Goal: Transaction & Acquisition: Purchase product/service

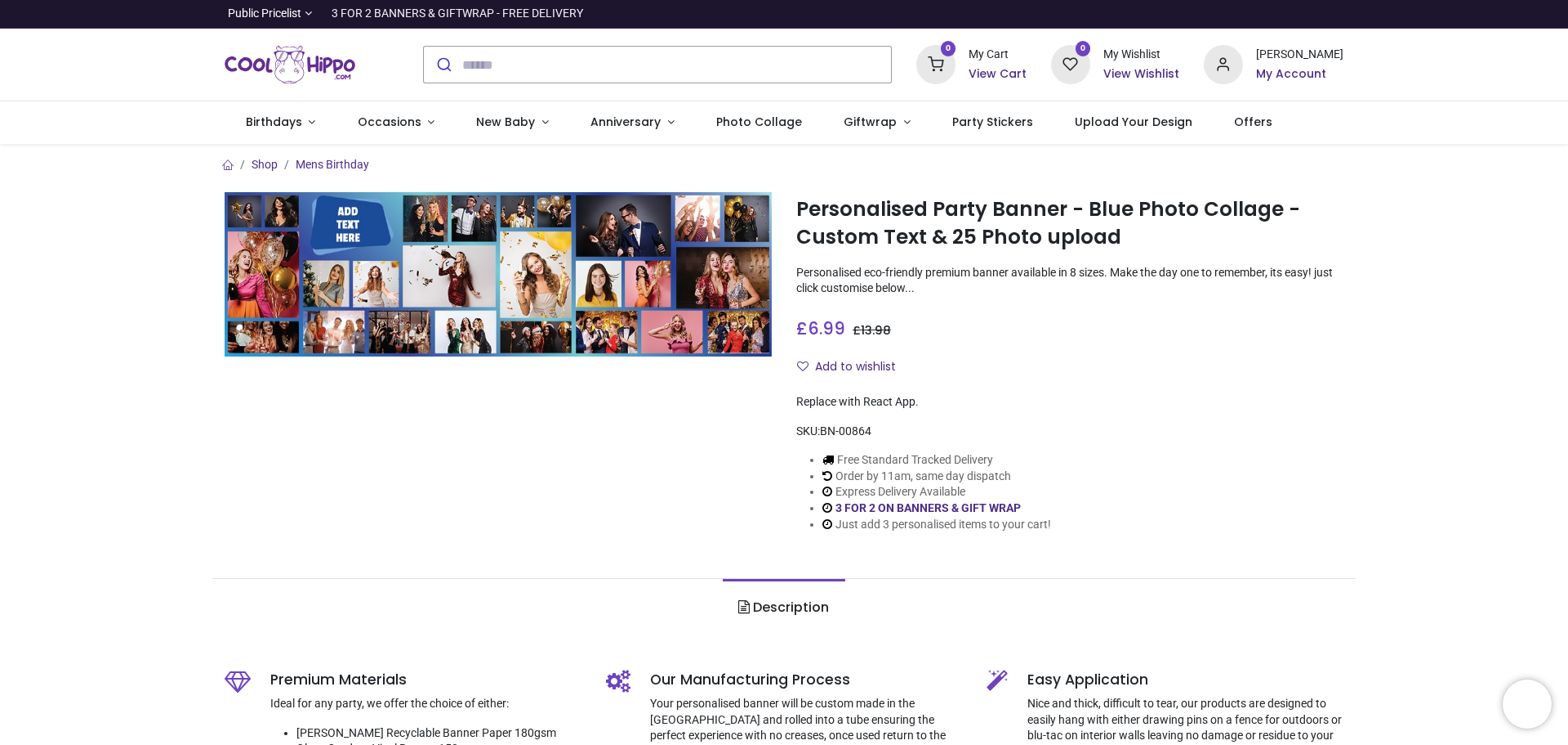
type input "**********"
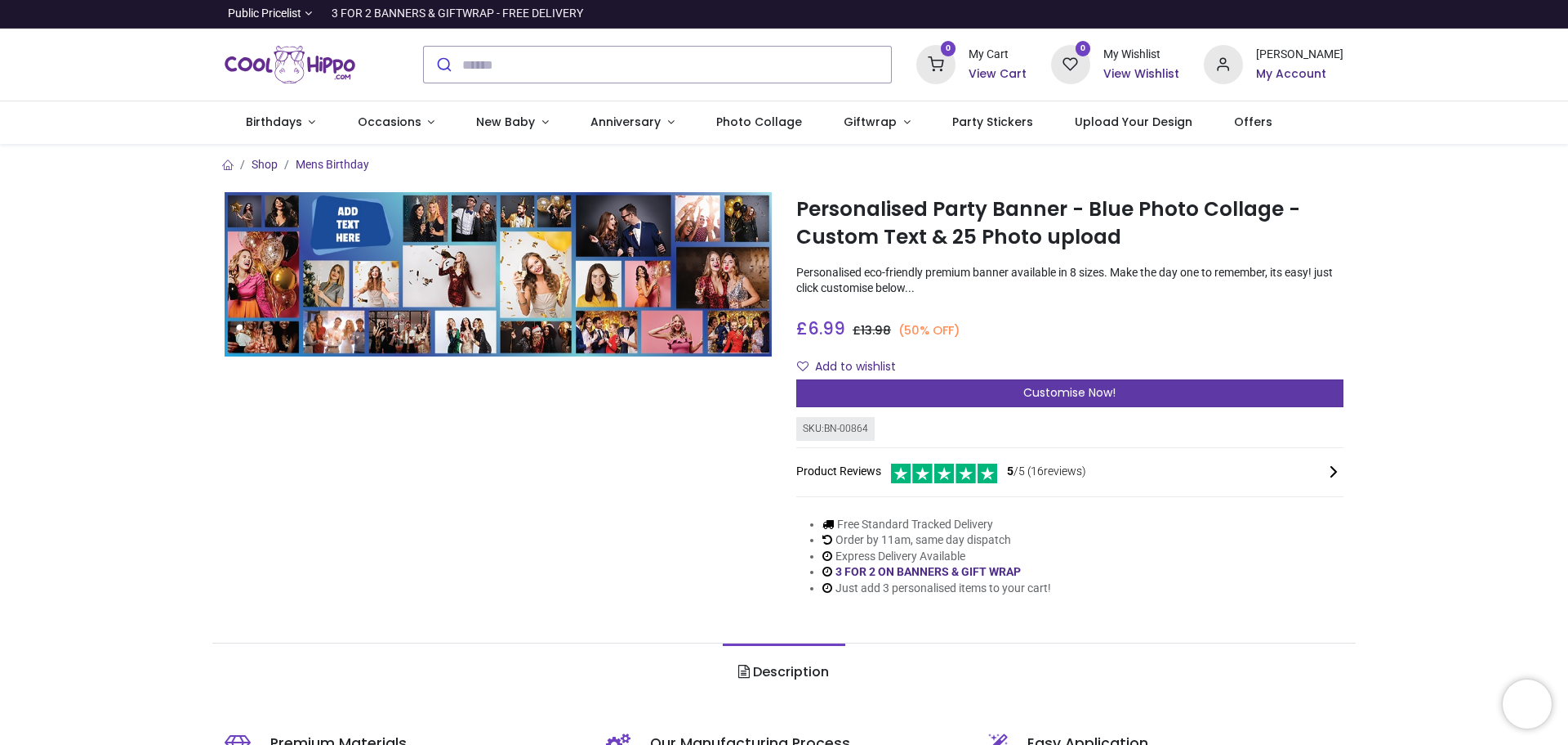
click at [1008, 388] on div "Customise Now!" at bounding box center [1070, 393] width 547 height 28
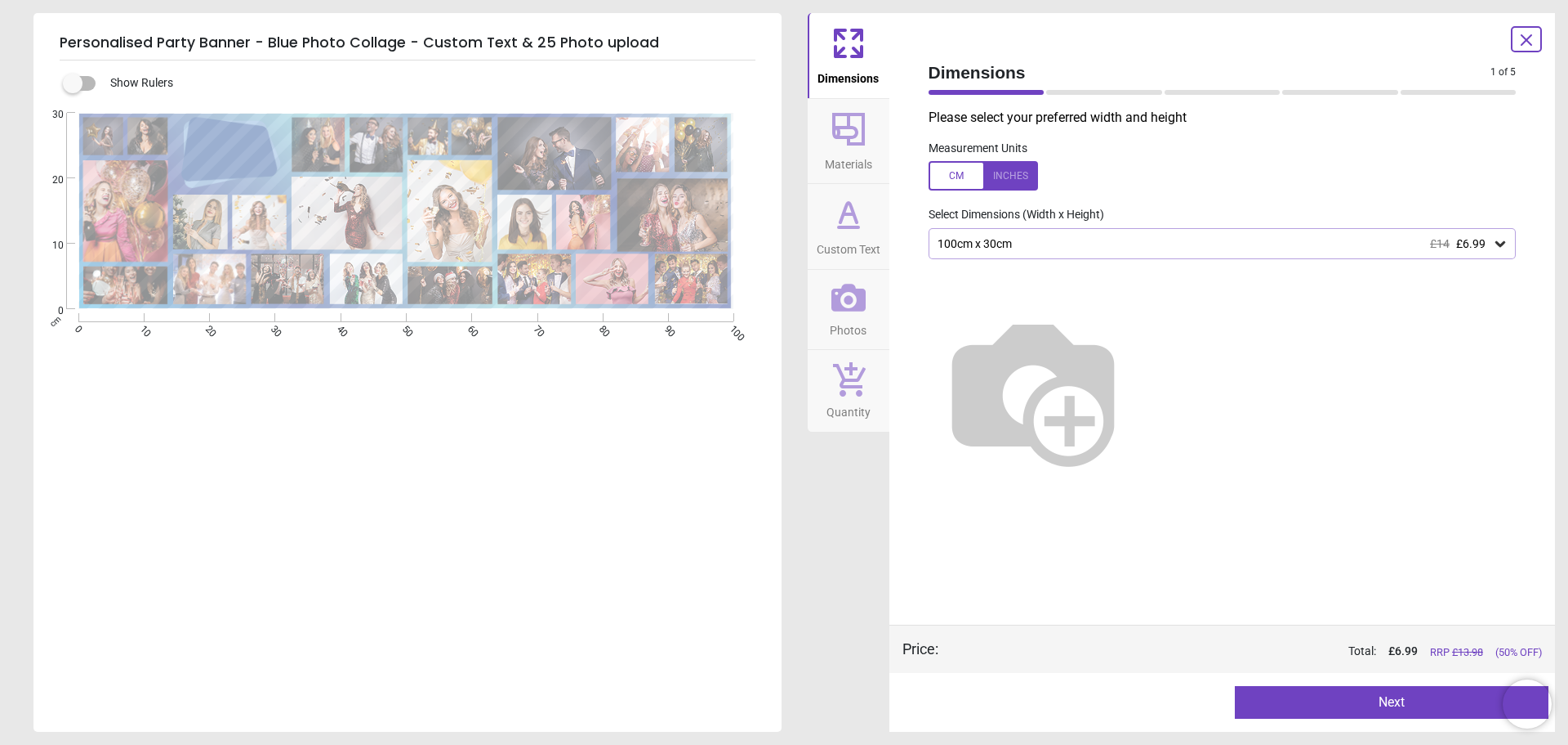
click at [1037, 239] on div "100cm x 30cm £14 £6.99" at bounding box center [1214, 244] width 557 height 14
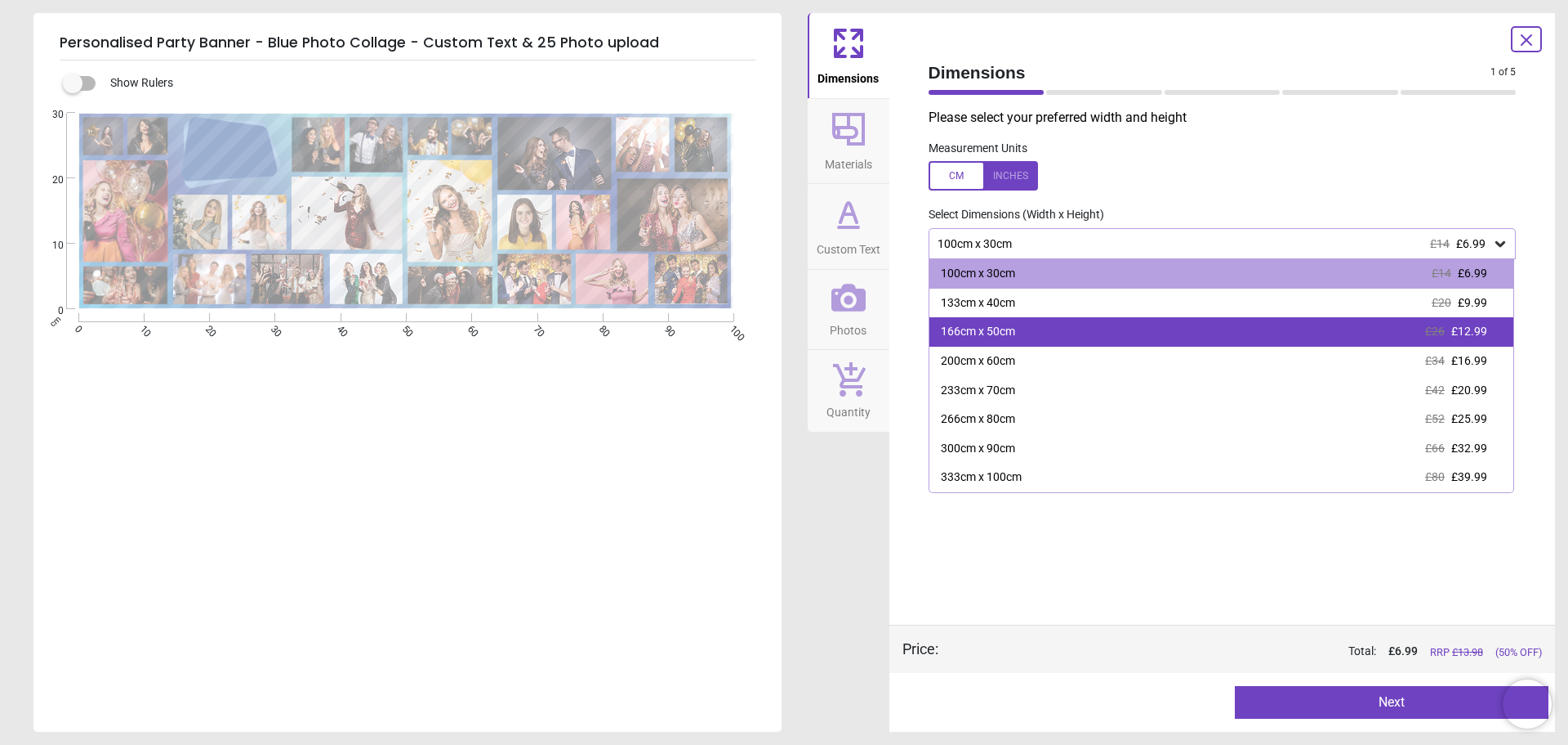
click at [1030, 329] on div "166cm x 50cm £26 £12.99" at bounding box center [1222, 331] width 585 height 29
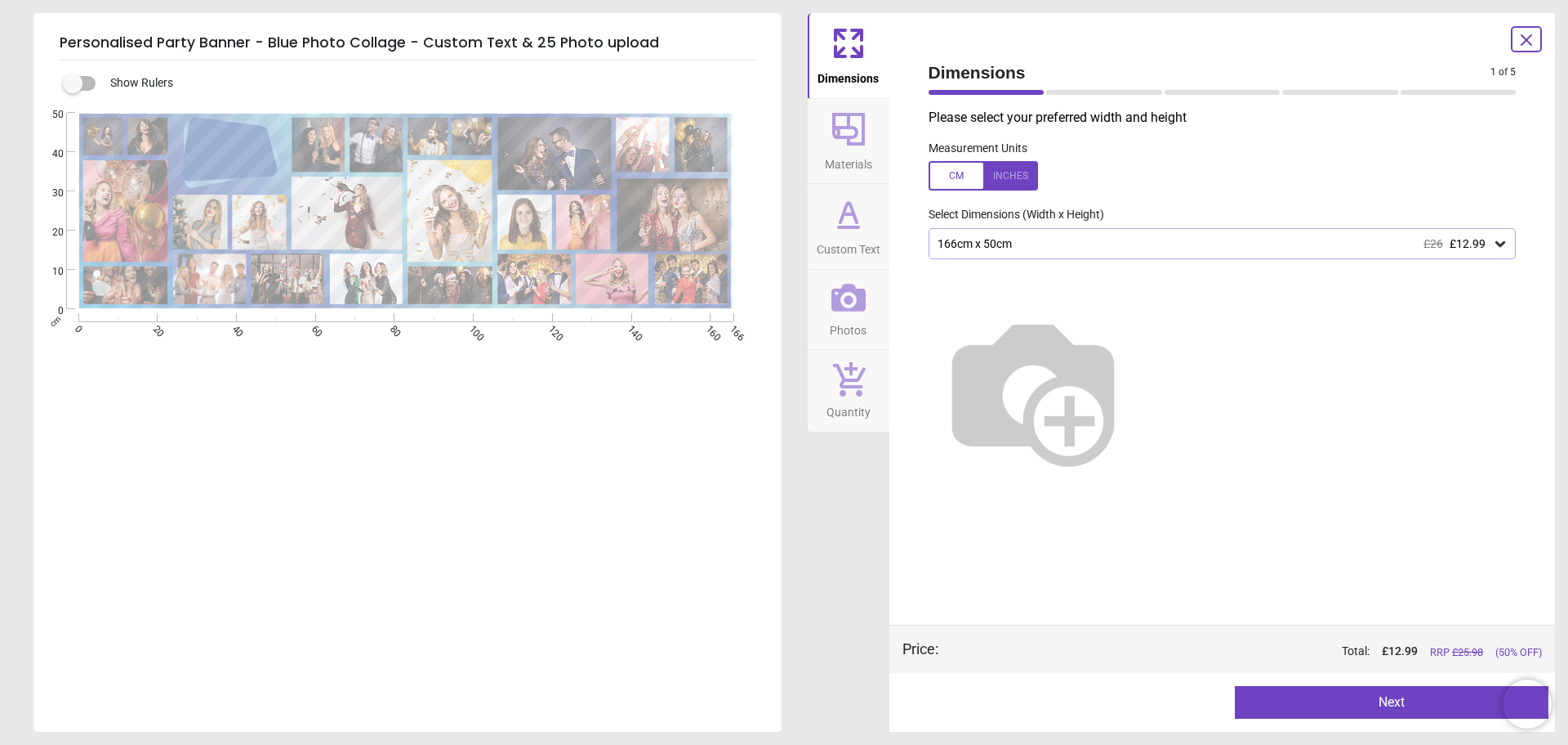
click at [1473, 690] on button "Next" at bounding box center [1392, 702] width 313 height 33
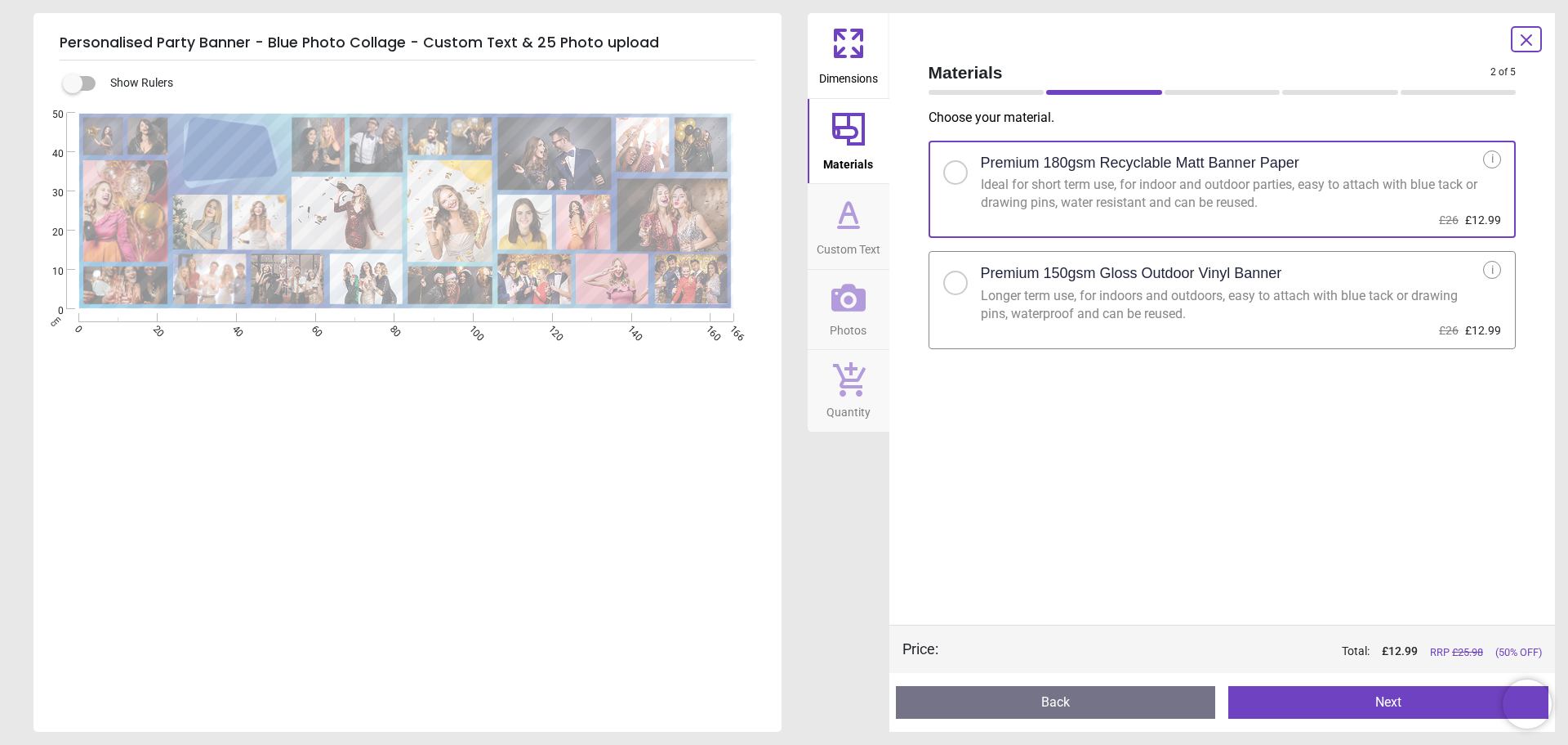
click at [1306, 698] on button "Next" at bounding box center [1388, 702] width 320 height 33
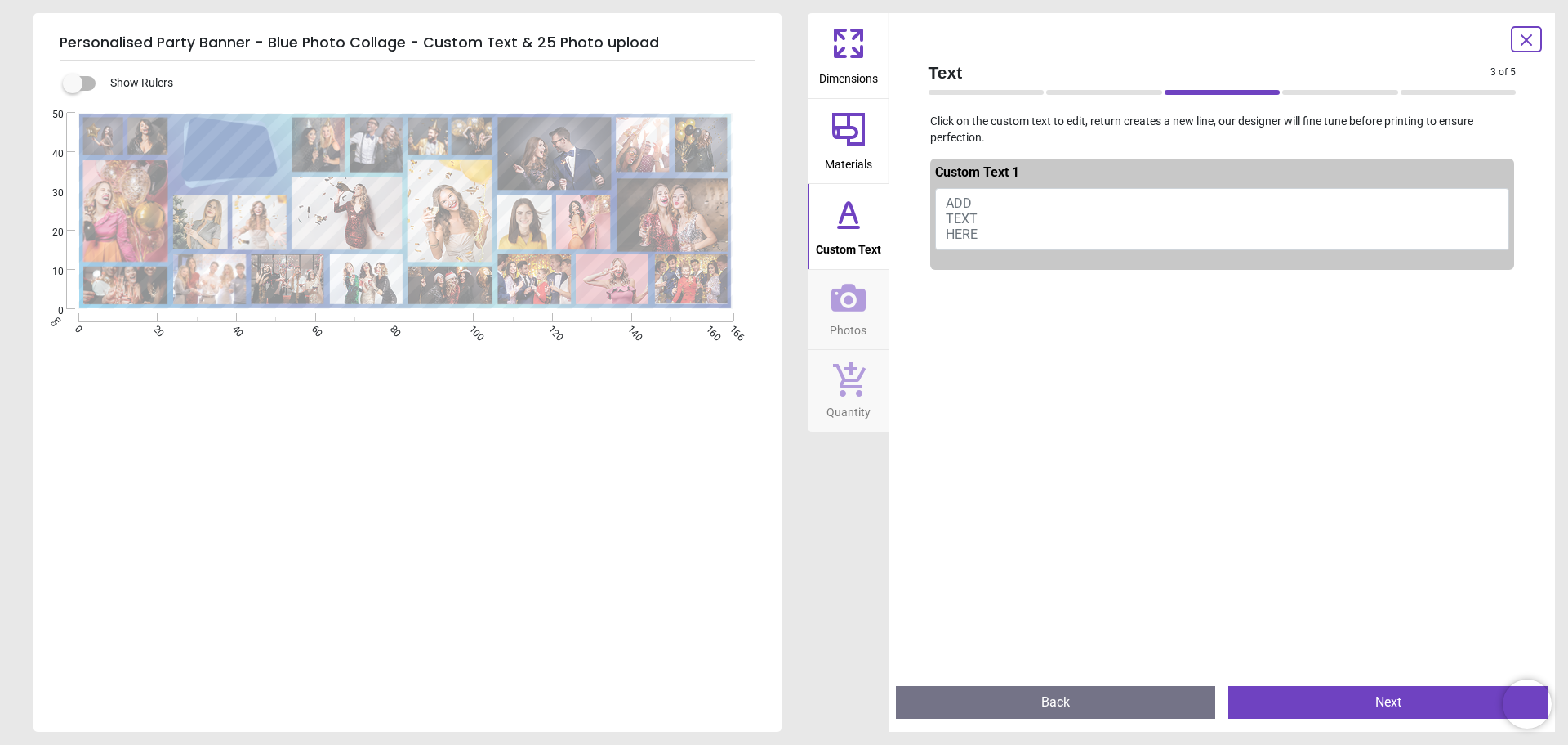
click at [1047, 218] on button "ADD TEXT HERE" at bounding box center [1223, 219] width 575 height 62
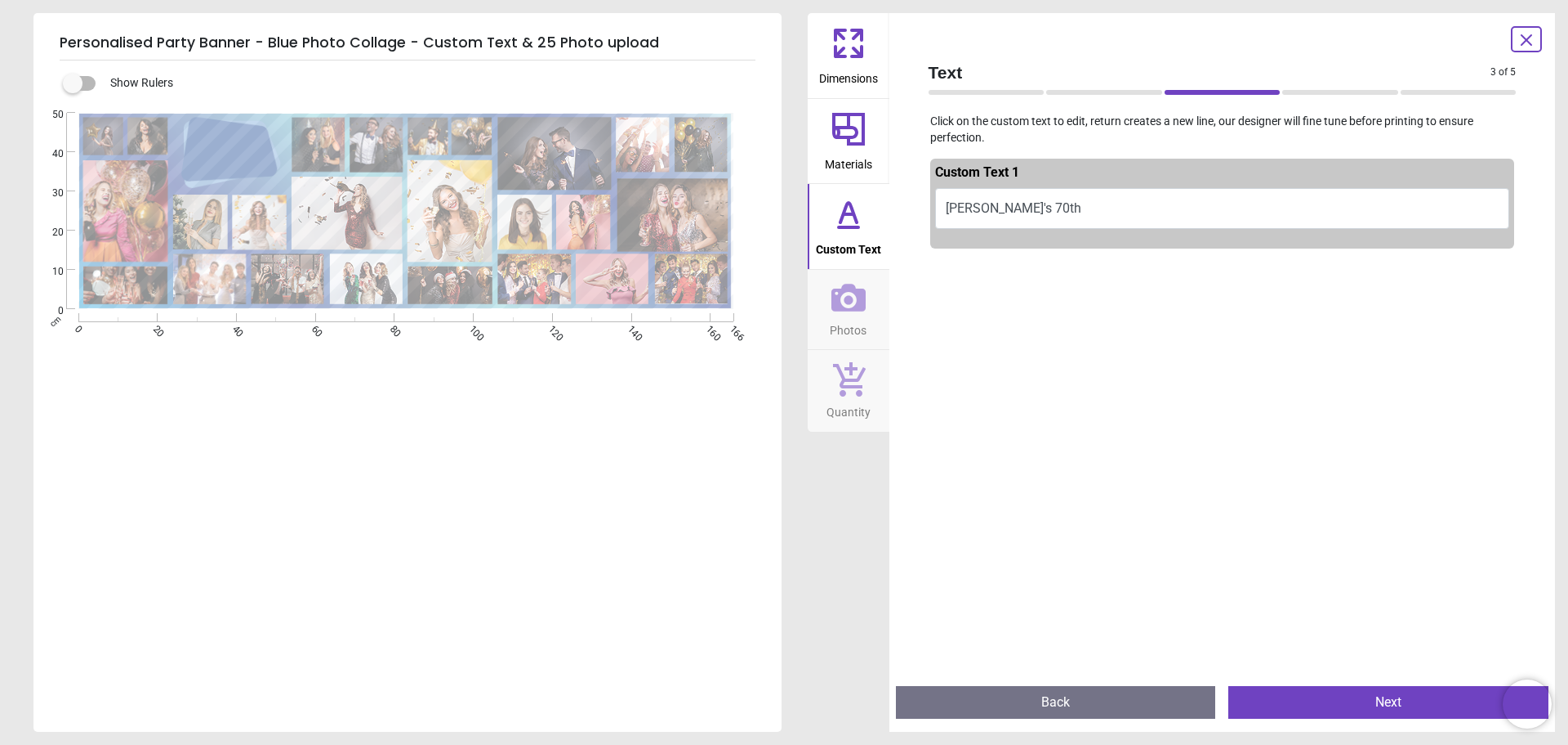
type textarea "**********"
click at [1335, 689] on button "Next" at bounding box center [1388, 702] width 320 height 33
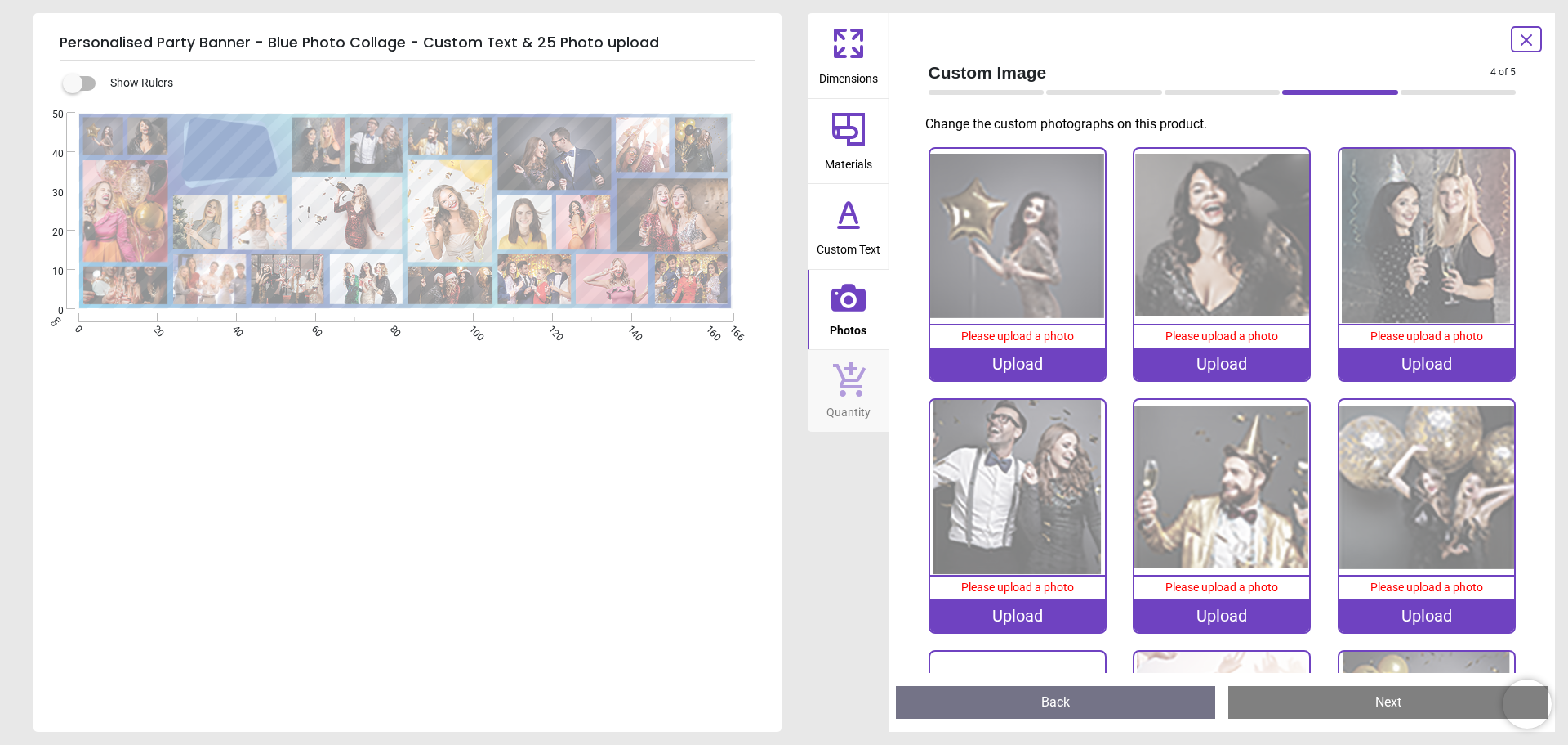
click at [1028, 336] on span "Please upload a photo" at bounding box center [1018, 336] width 113 height 13
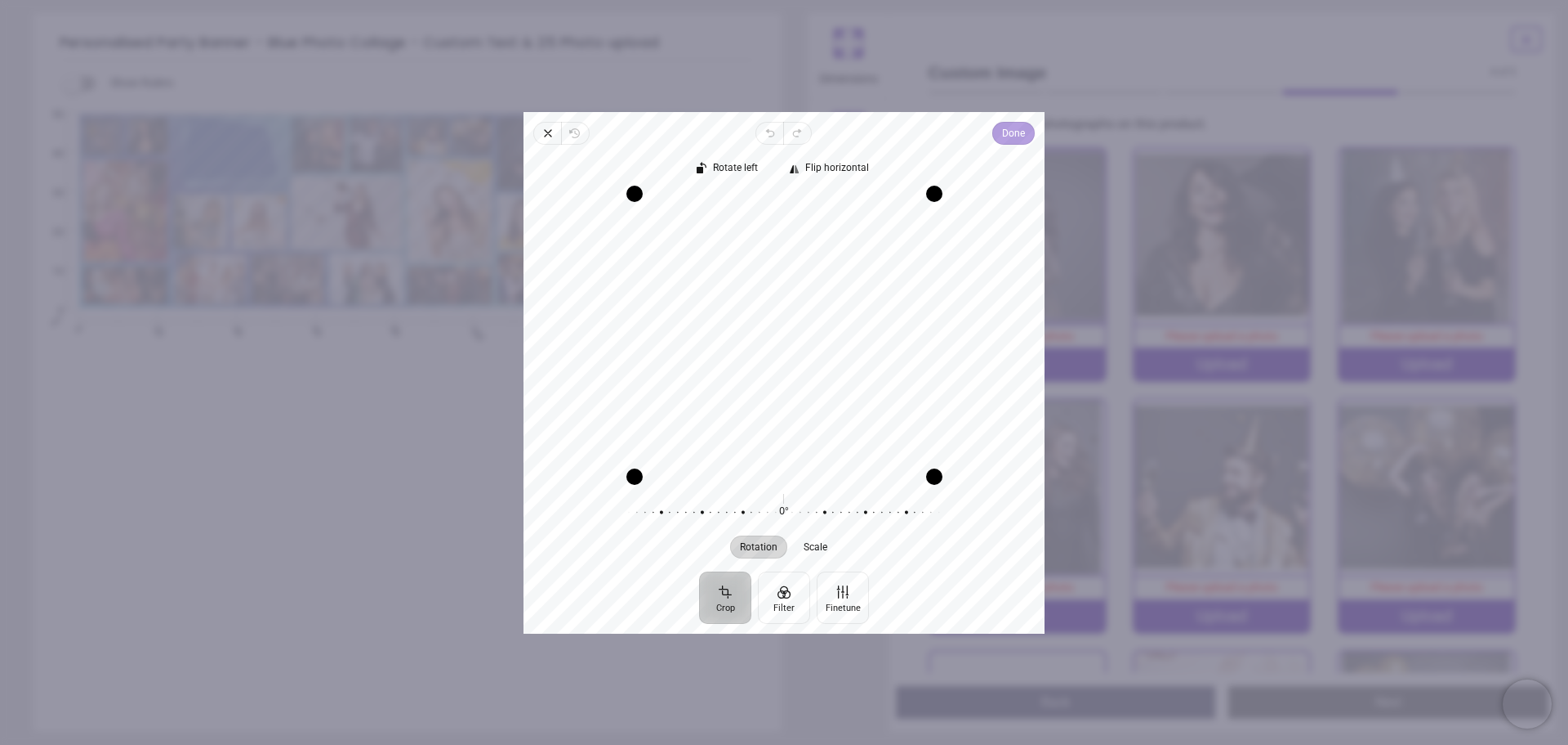
click at [1022, 140] on span "Done" at bounding box center [1013, 133] width 23 height 19
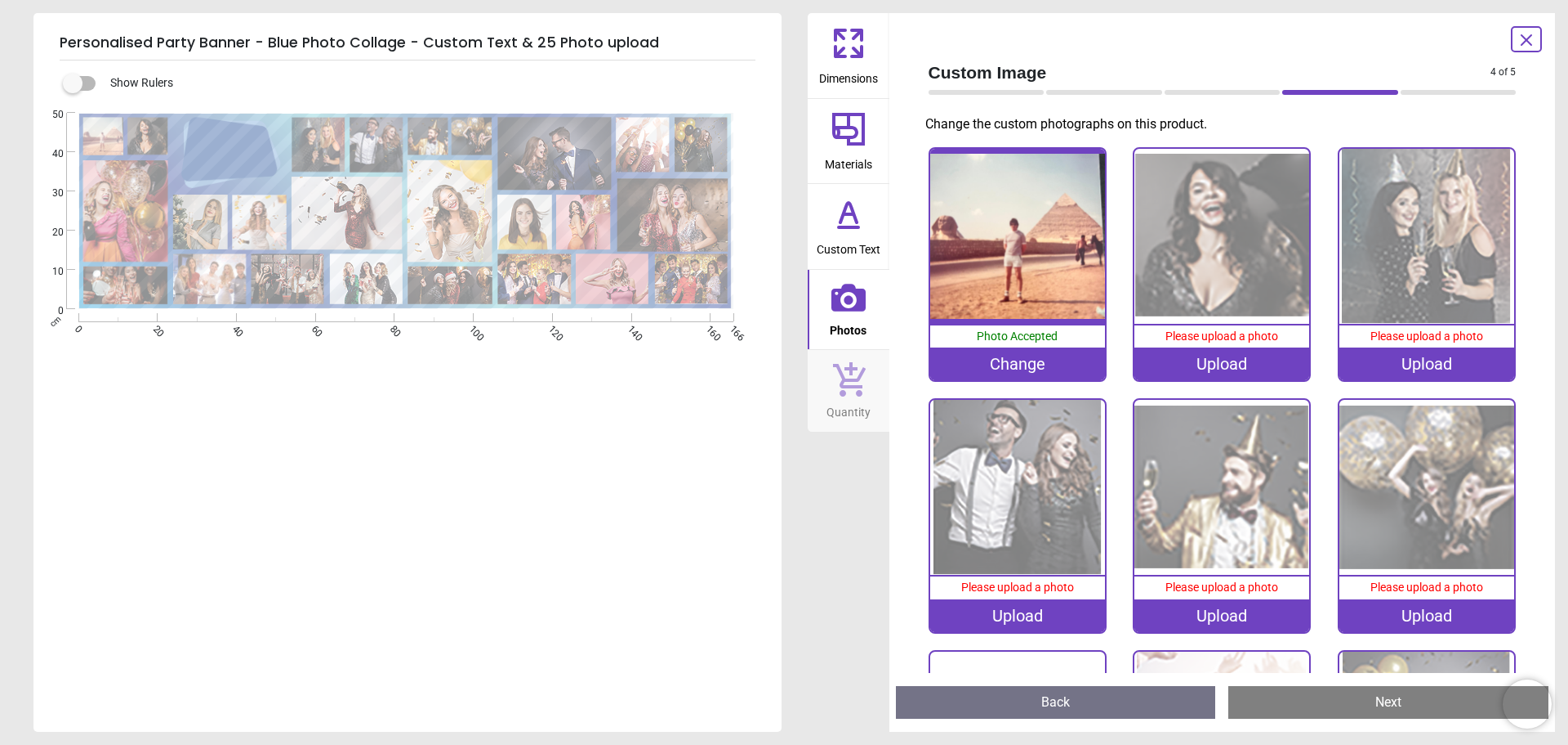
click at [1212, 262] on img at bounding box center [1222, 236] width 175 height 175
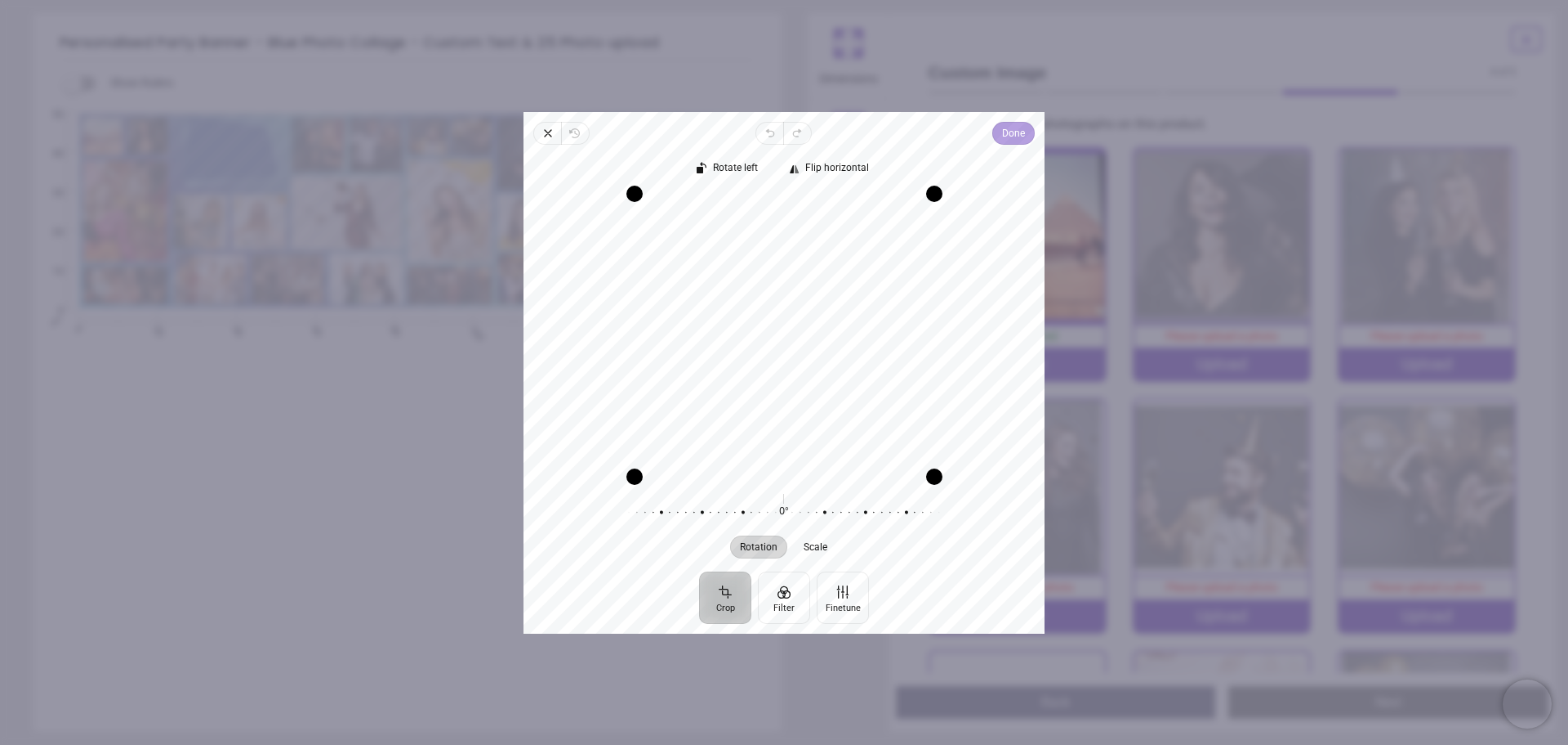
click at [1018, 138] on span "Done" at bounding box center [1013, 133] width 23 height 19
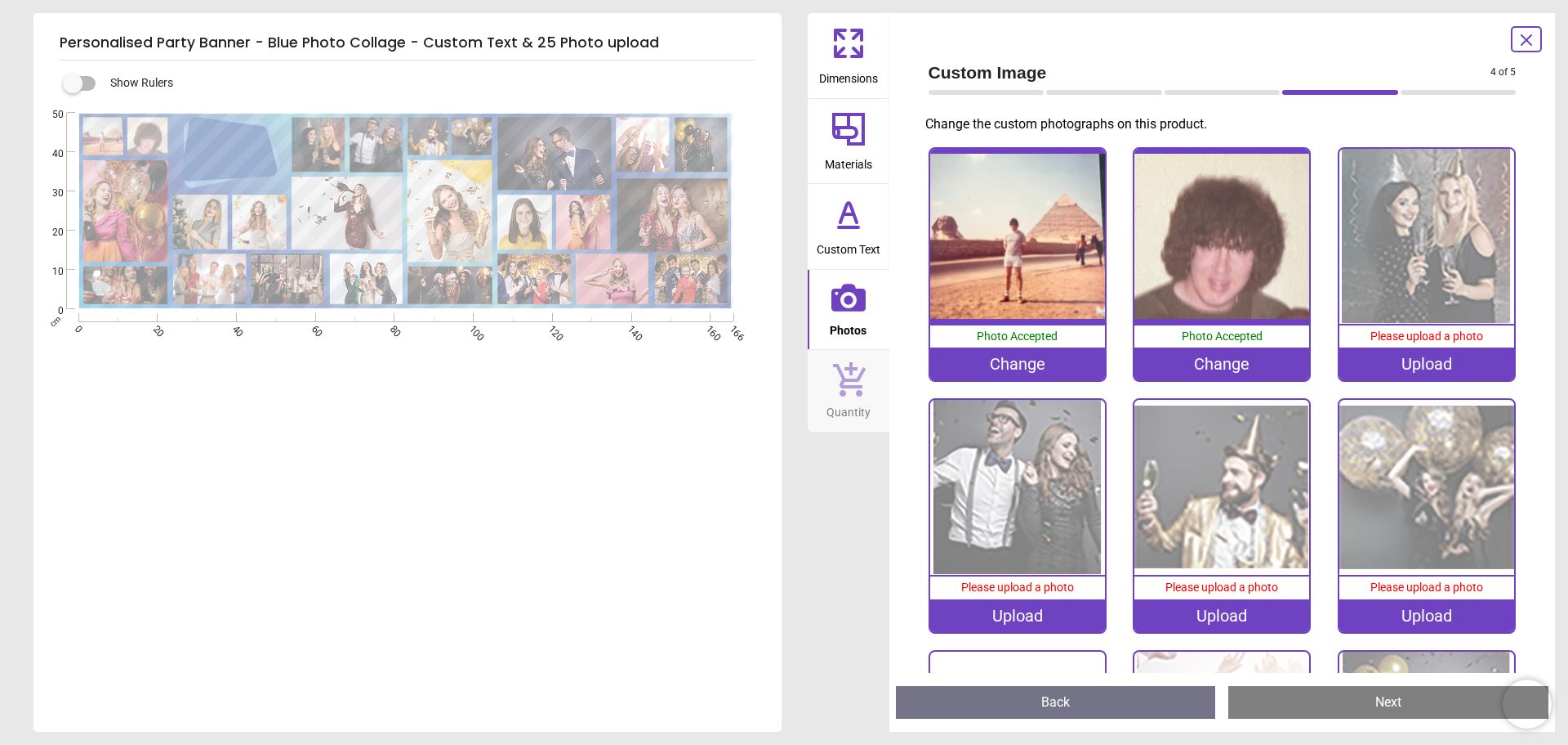
click at [1423, 219] on img at bounding box center [1427, 236] width 175 height 175
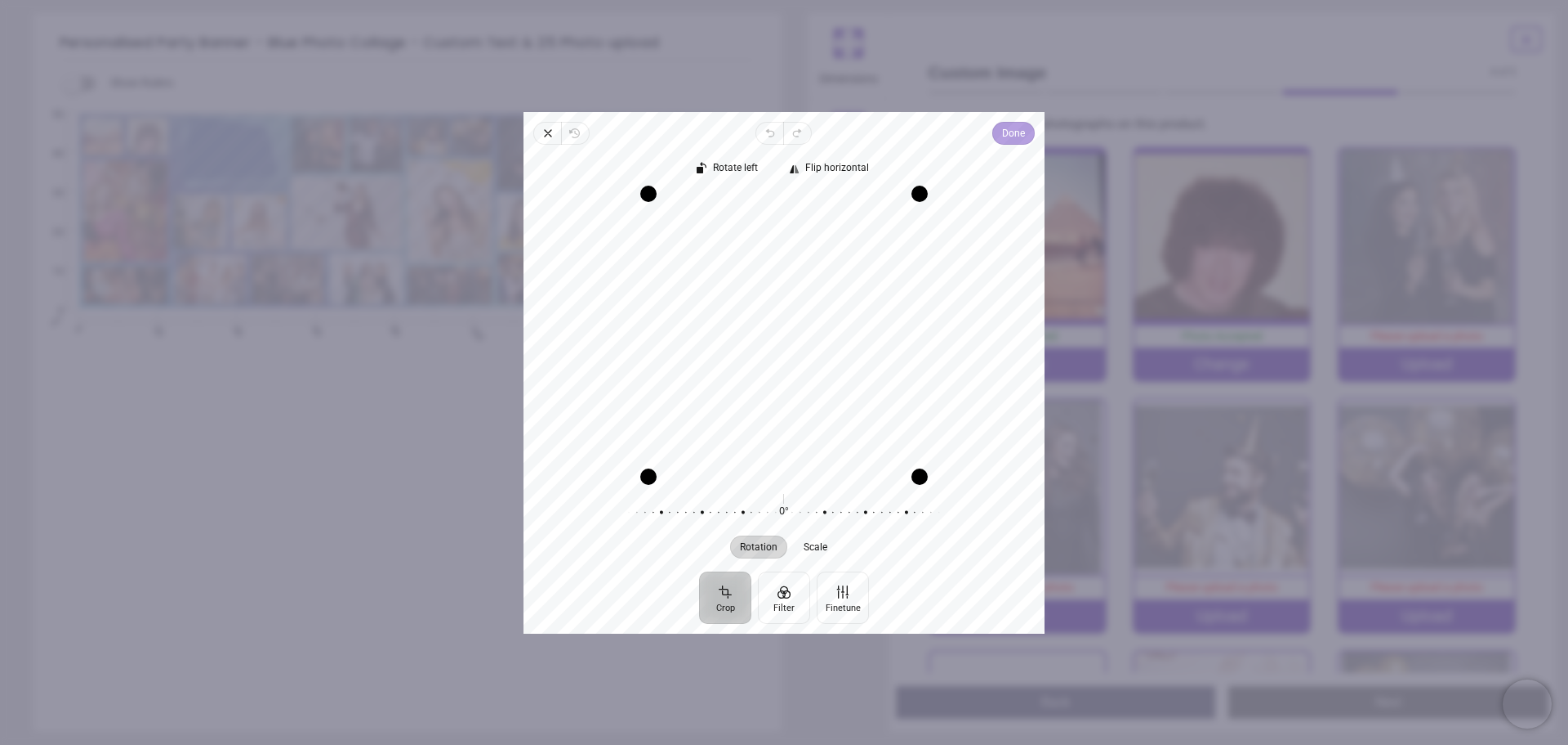
click at [1013, 139] on span "Done" at bounding box center [1013, 133] width 23 height 19
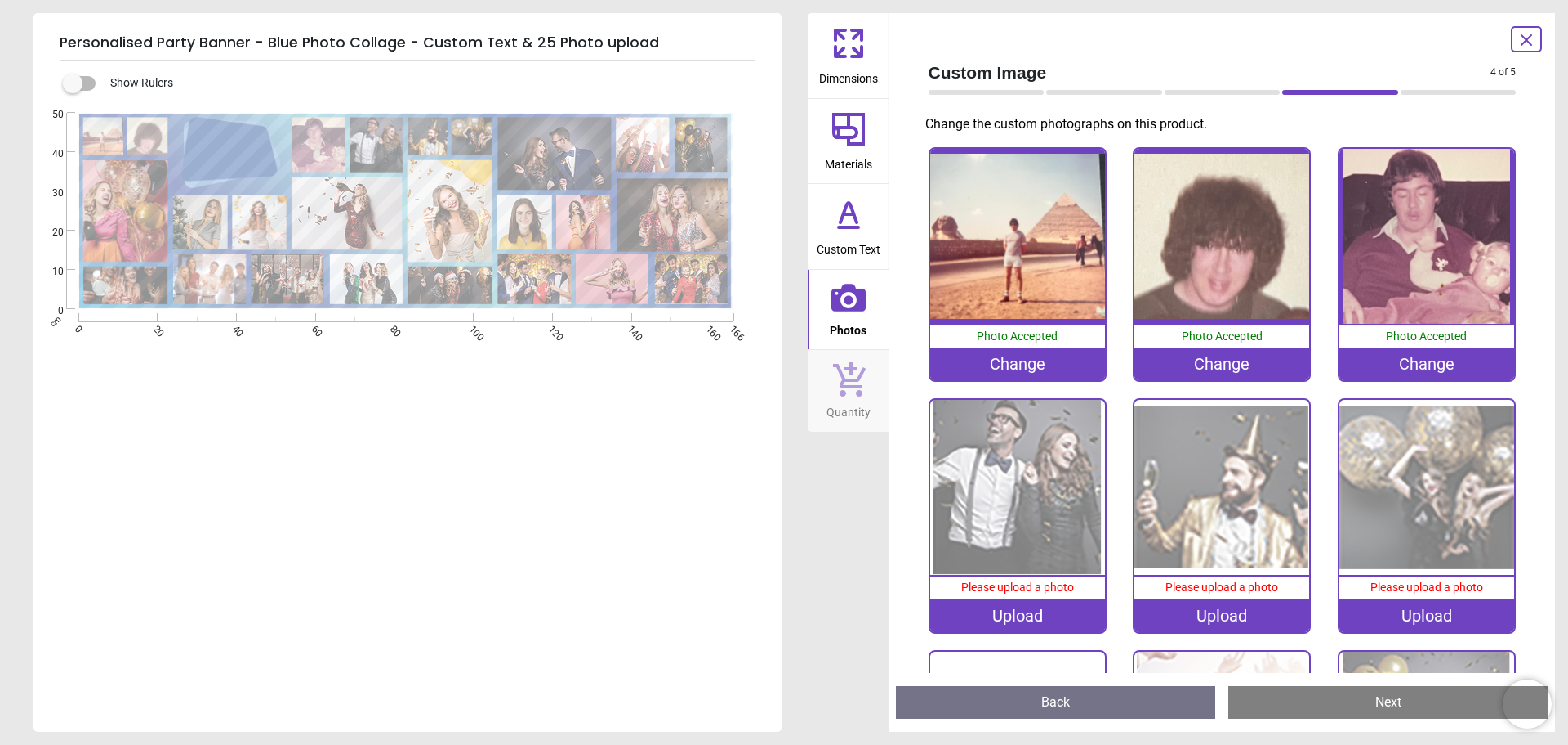
click at [1034, 436] on img at bounding box center [1018, 487] width 175 height 175
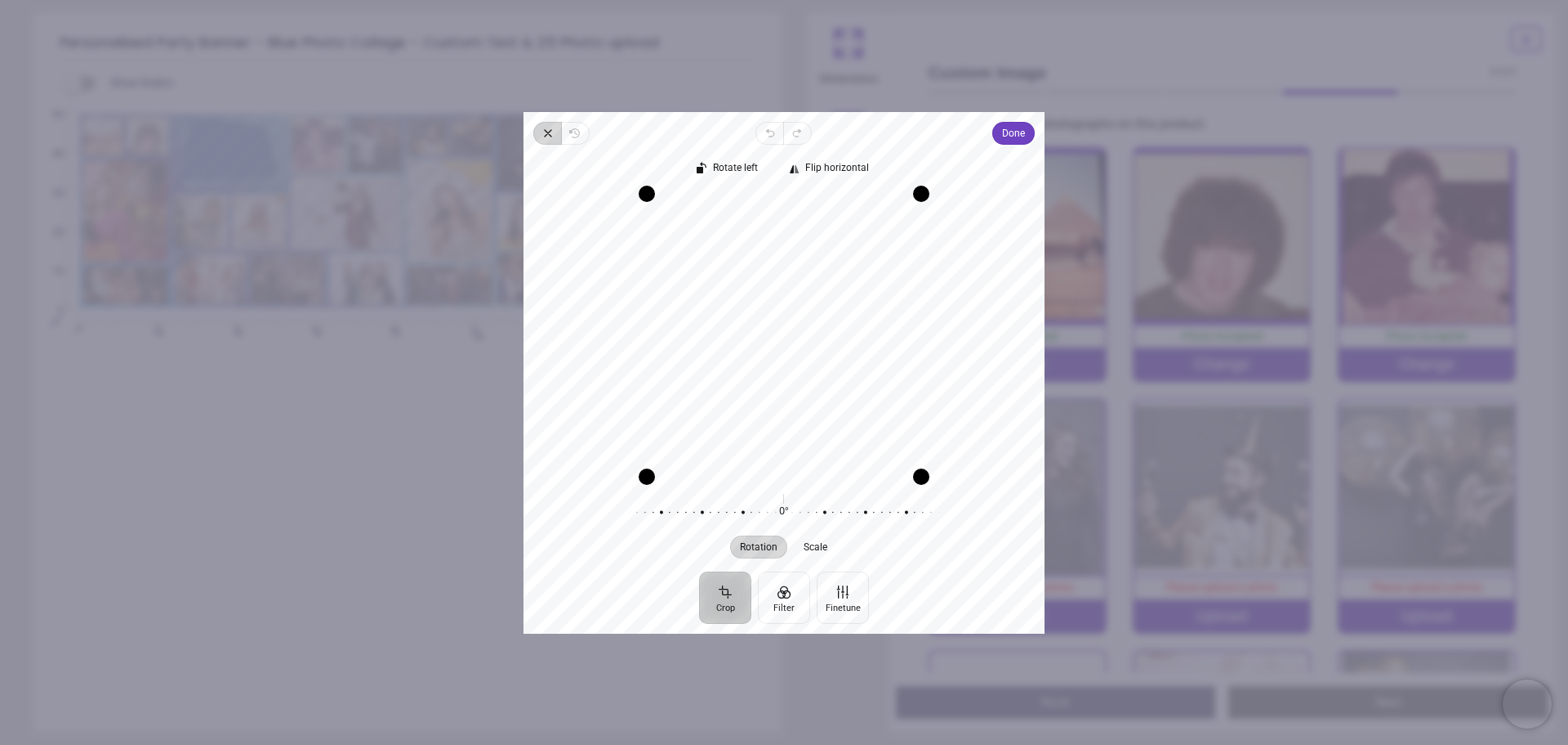
click at [553, 141] on span "Close" at bounding box center [547, 133] width 28 height 23
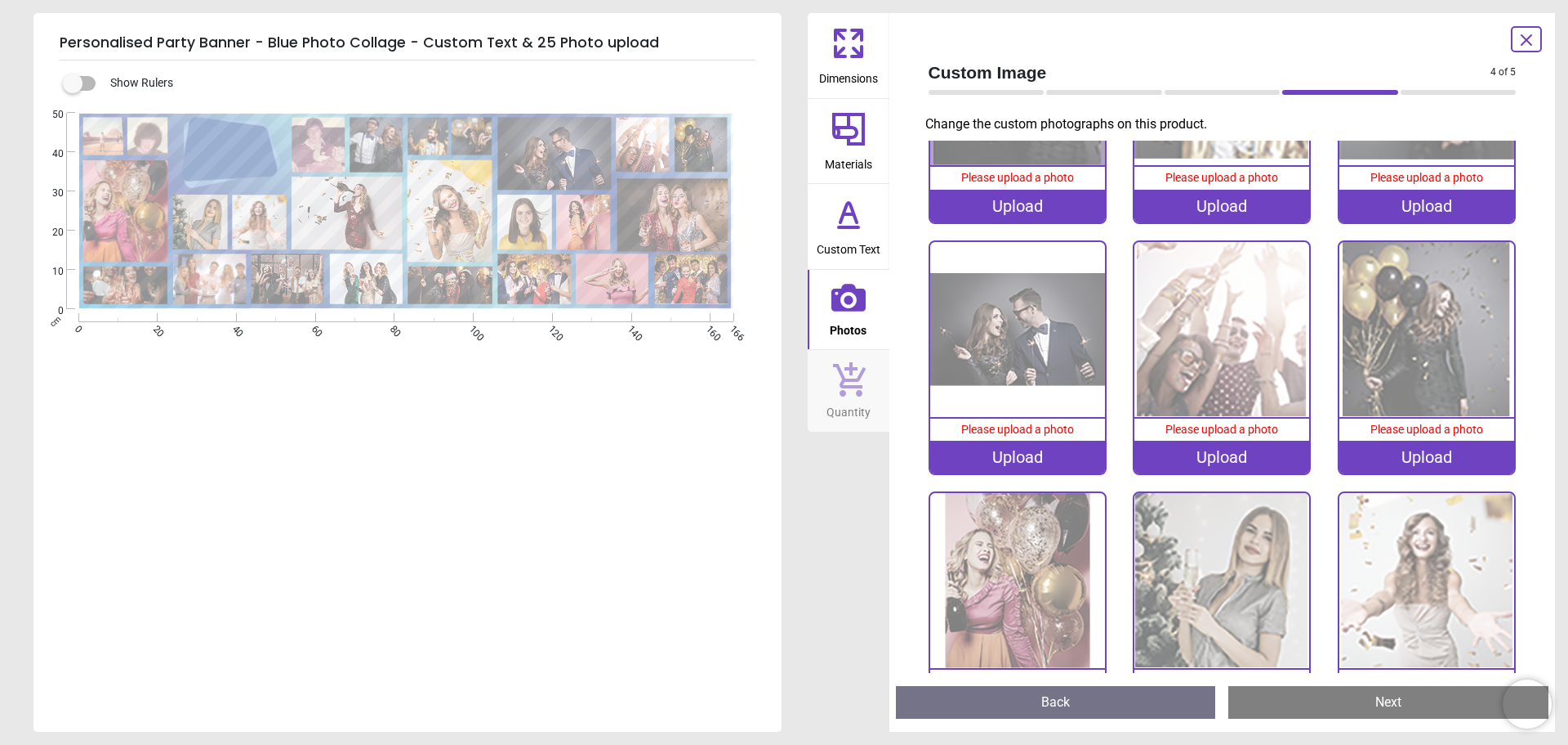
scroll to position [409, 0]
click at [1021, 295] on img at bounding box center [1018, 330] width 175 height 175
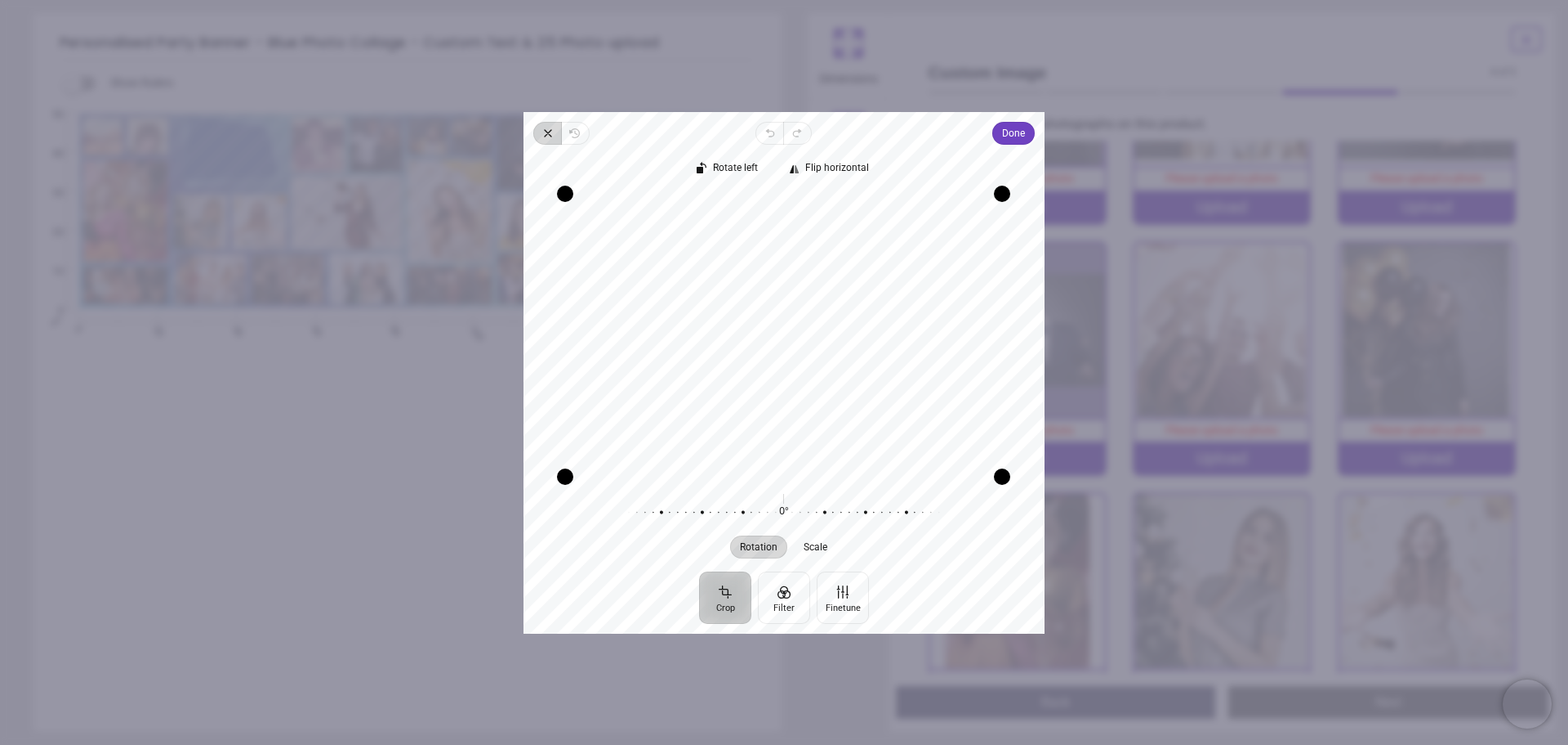
click at [552, 140] on span "Close" at bounding box center [547, 133] width 28 height 23
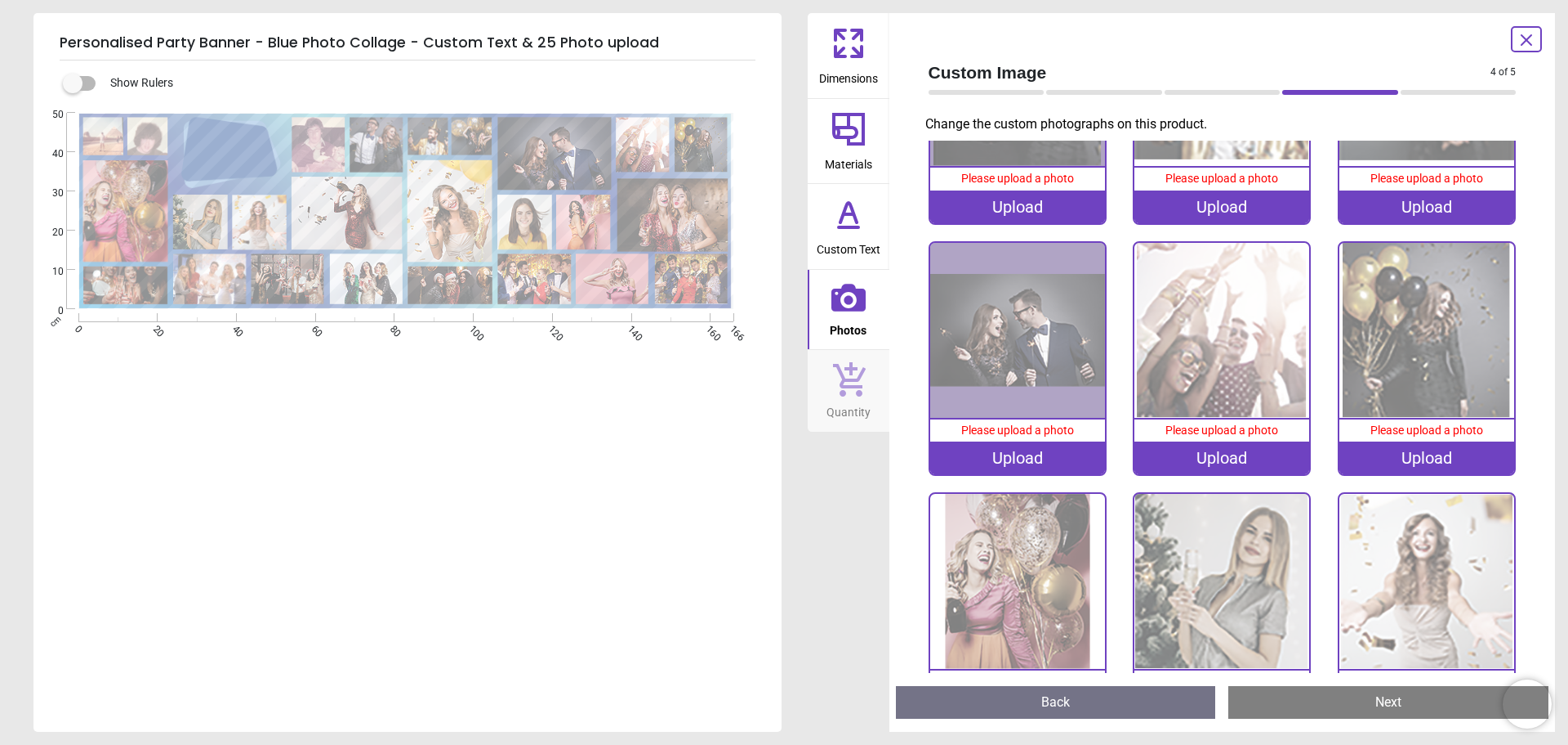
click at [1052, 312] on img at bounding box center [1018, 330] width 175 height 175
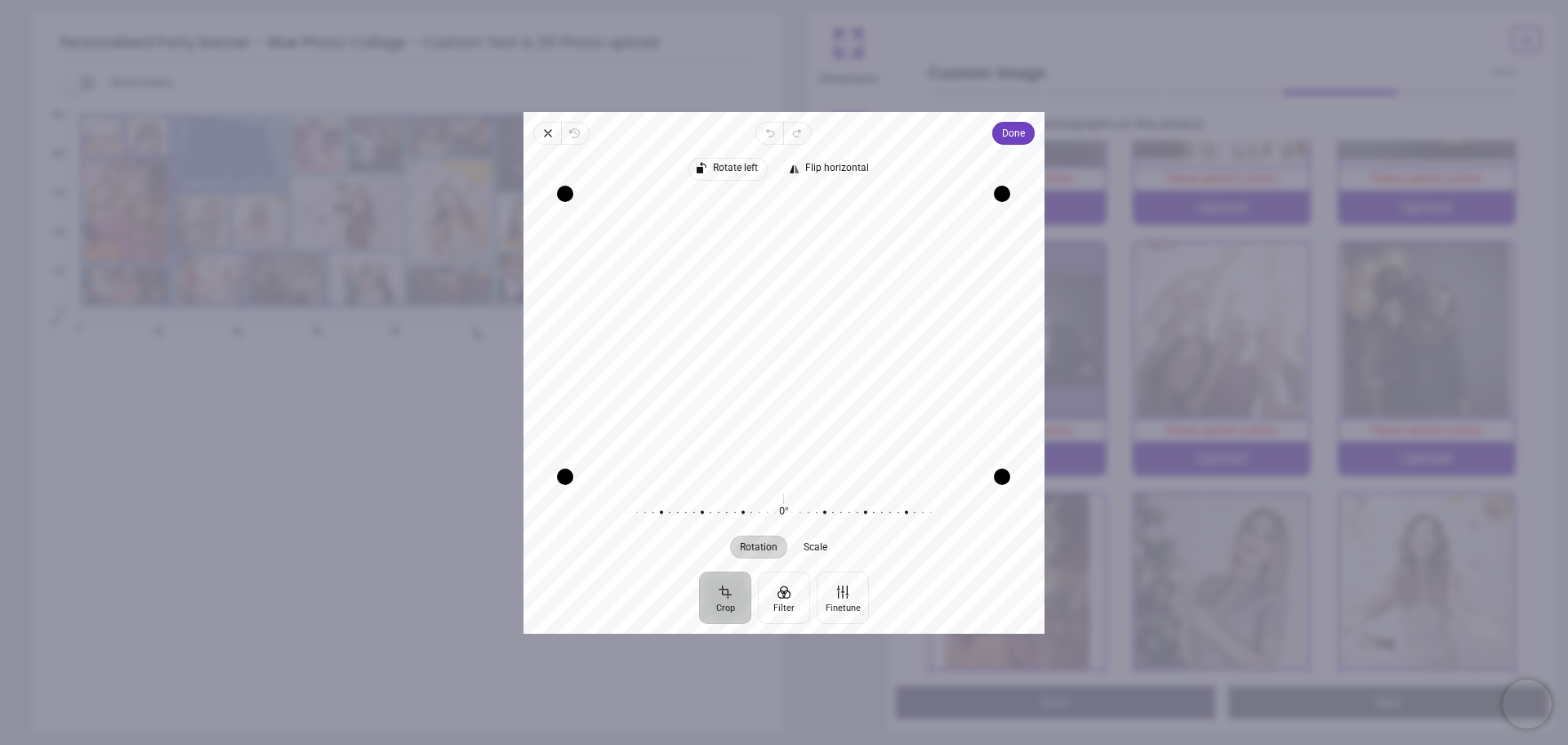
click at [710, 170] on span "Rotate left" at bounding box center [729, 168] width 60 height 13
click at [735, 286] on div "Recenter" at bounding box center [784, 334] width 495 height 283
click at [1014, 140] on span "Done" at bounding box center [1013, 133] width 23 height 19
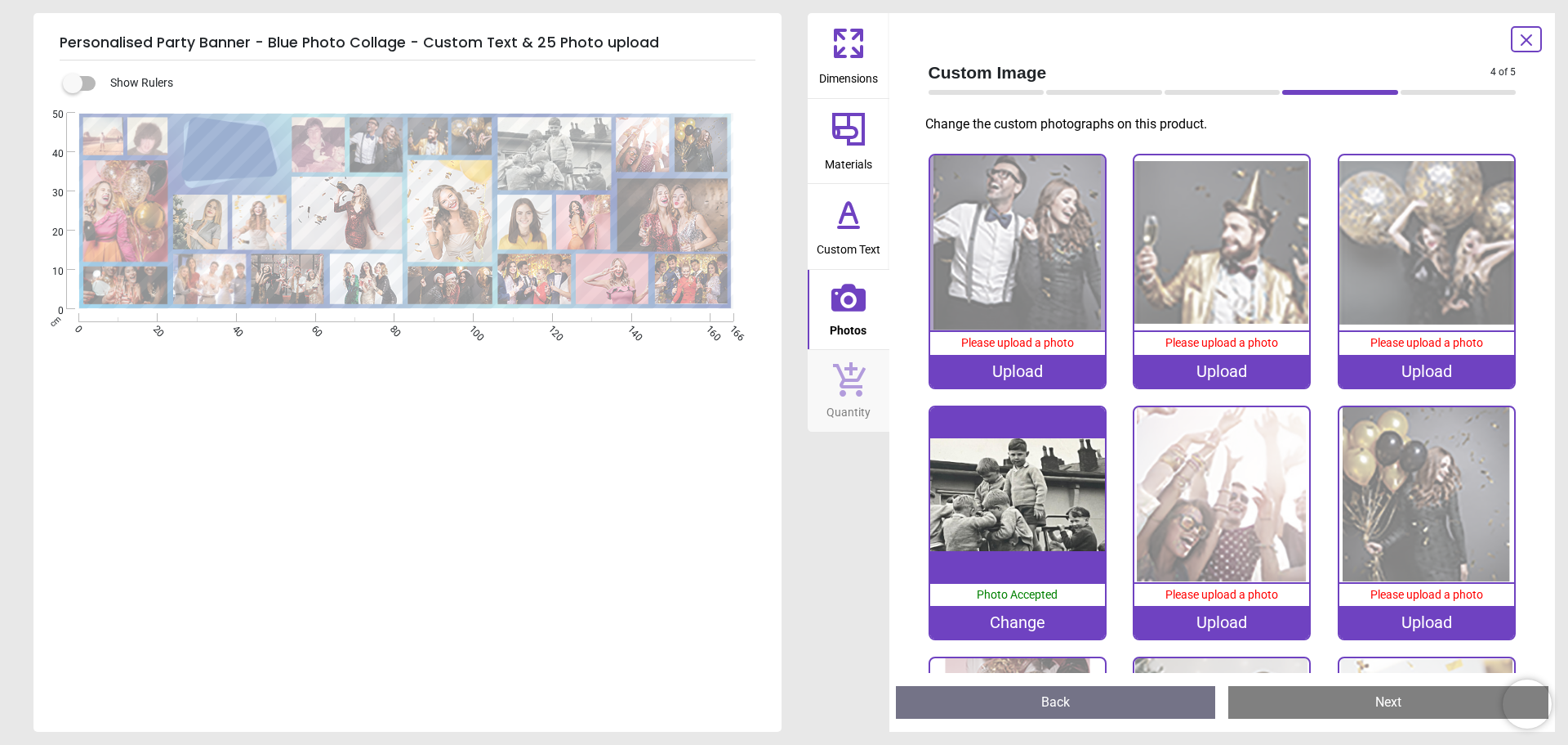
scroll to position [246, 0]
click at [1032, 313] on img at bounding box center [1018, 242] width 175 height 175
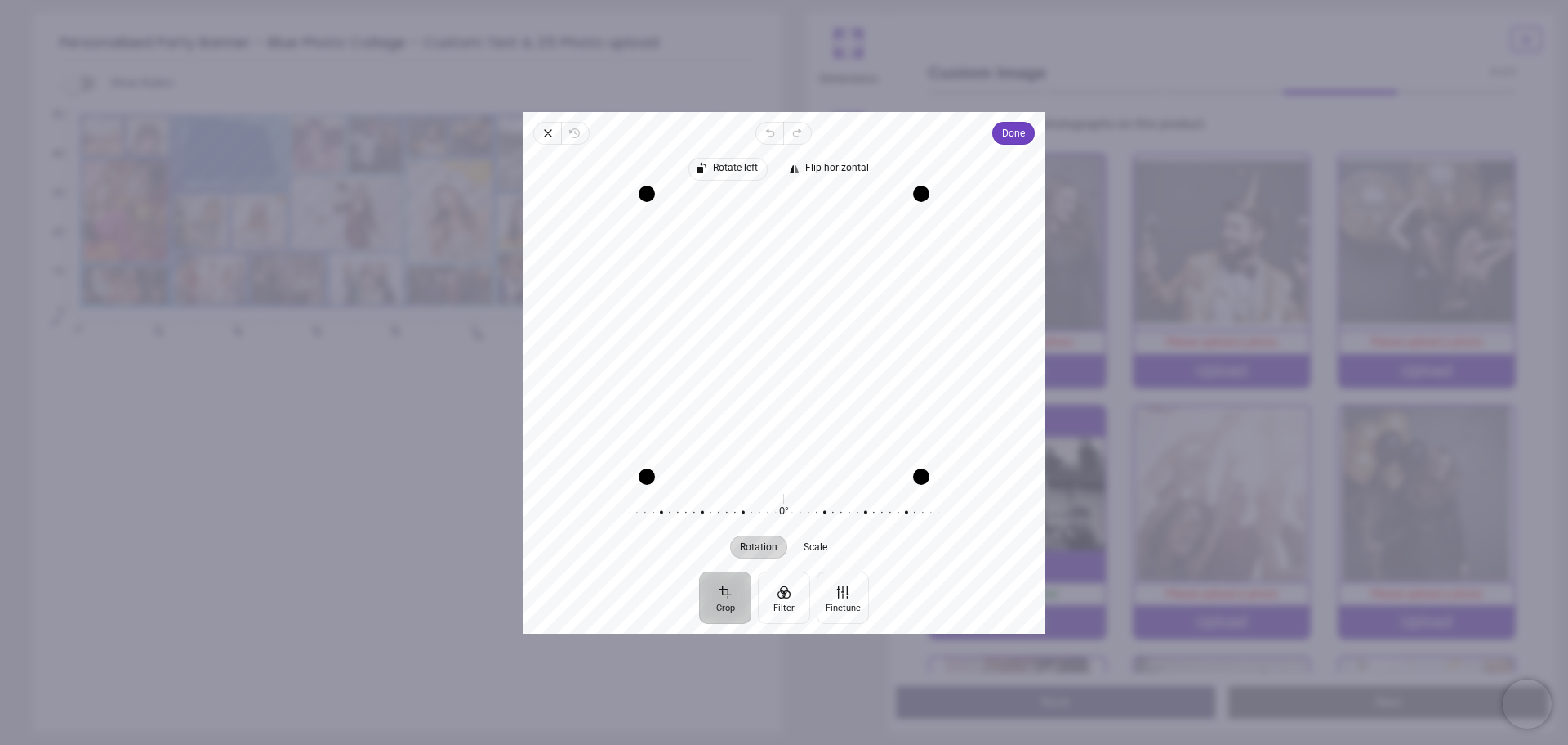
click at [736, 170] on span "Rotate left" at bounding box center [736, 167] width 45 height 11
drag, startPoint x: 805, startPoint y: 260, endPoint x: 896, endPoint y: 267, distance: 91.3
click at [896, 267] on div "Recenter" at bounding box center [784, 334] width 495 height 283
click at [1008, 131] on span "Done" at bounding box center [1013, 133] width 23 height 19
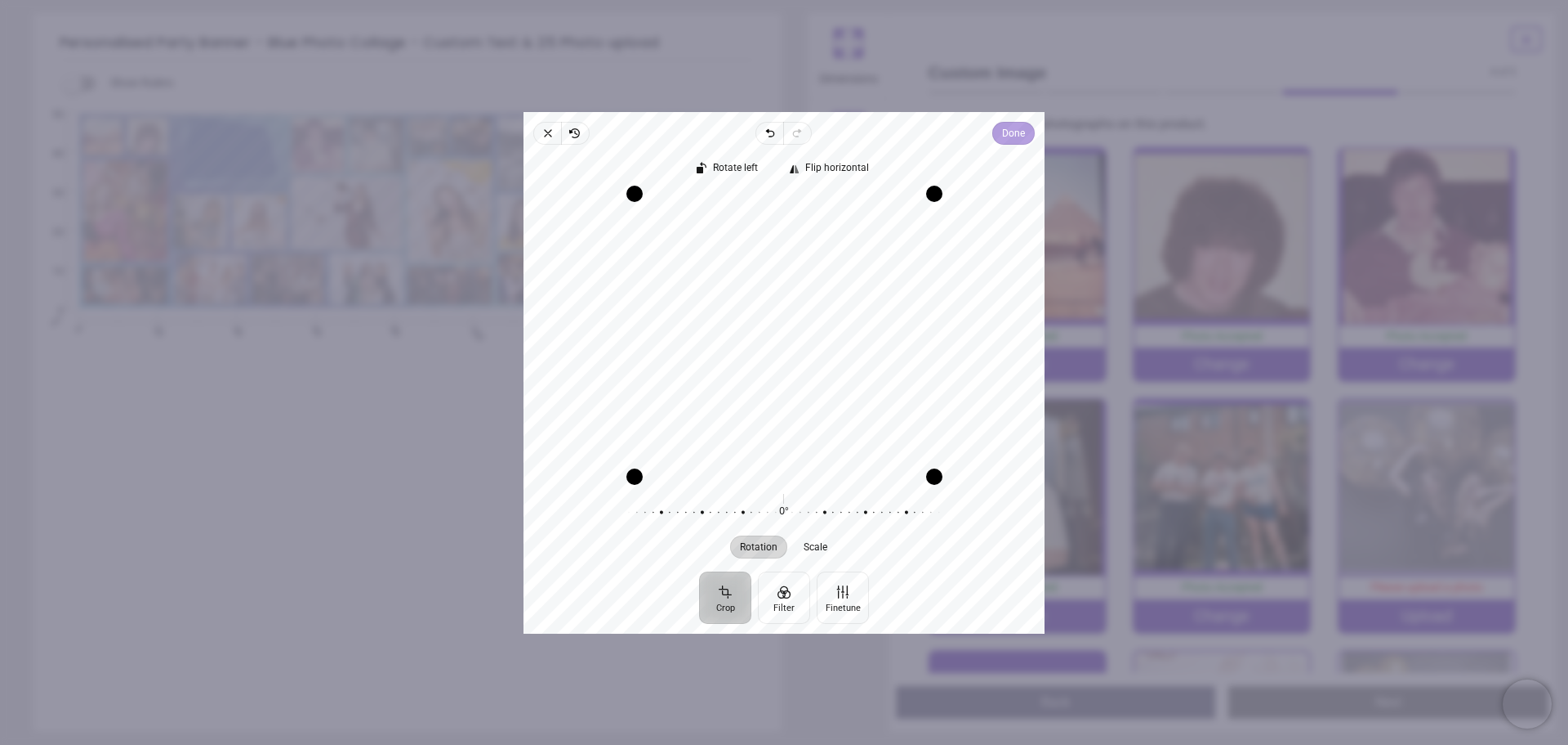
click at [1011, 139] on span "Done" at bounding box center [1013, 133] width 23 height 19
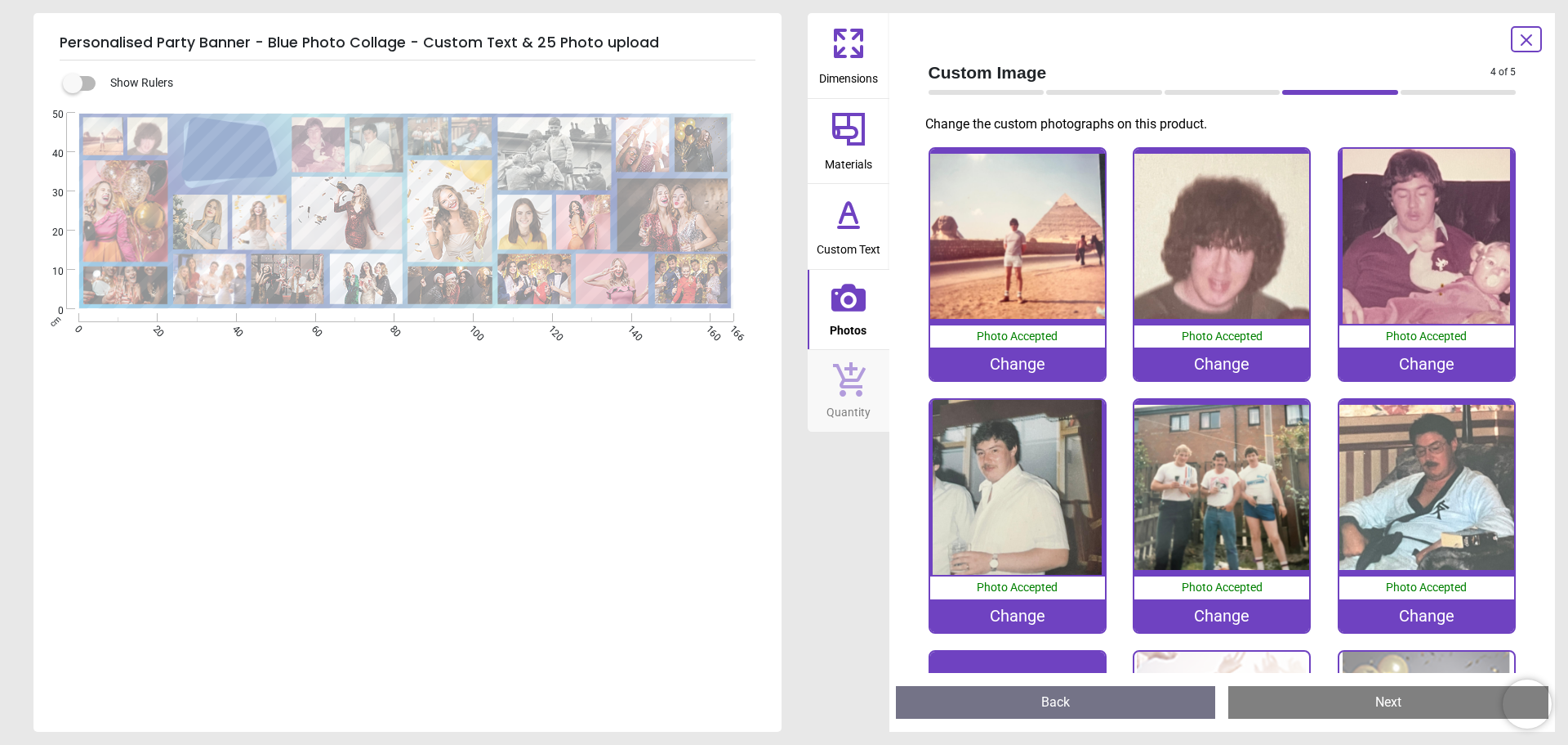
scroll to position [246, 0]
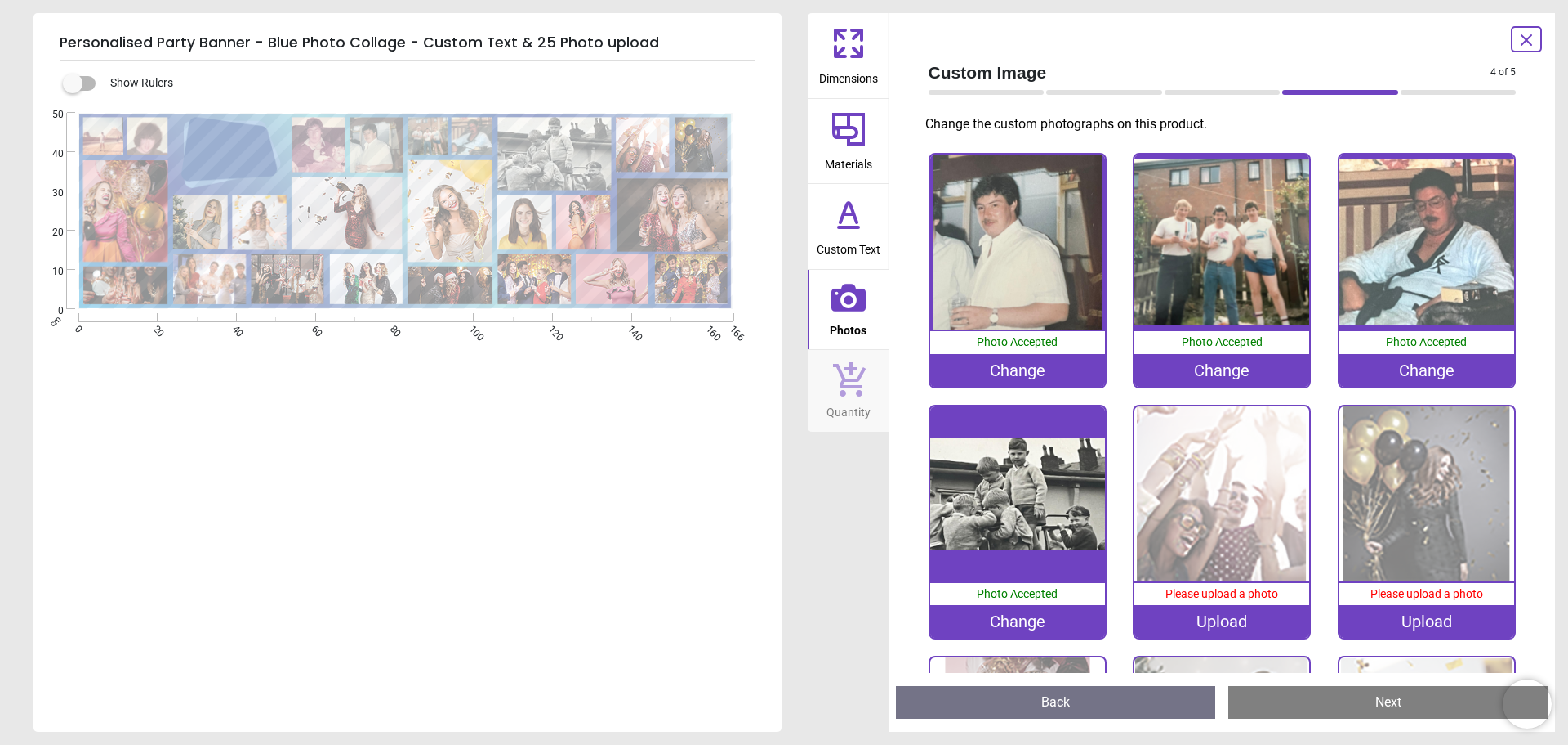
click at [1219, 460] on img at bounding box center [1222, 494] width 175 height 175
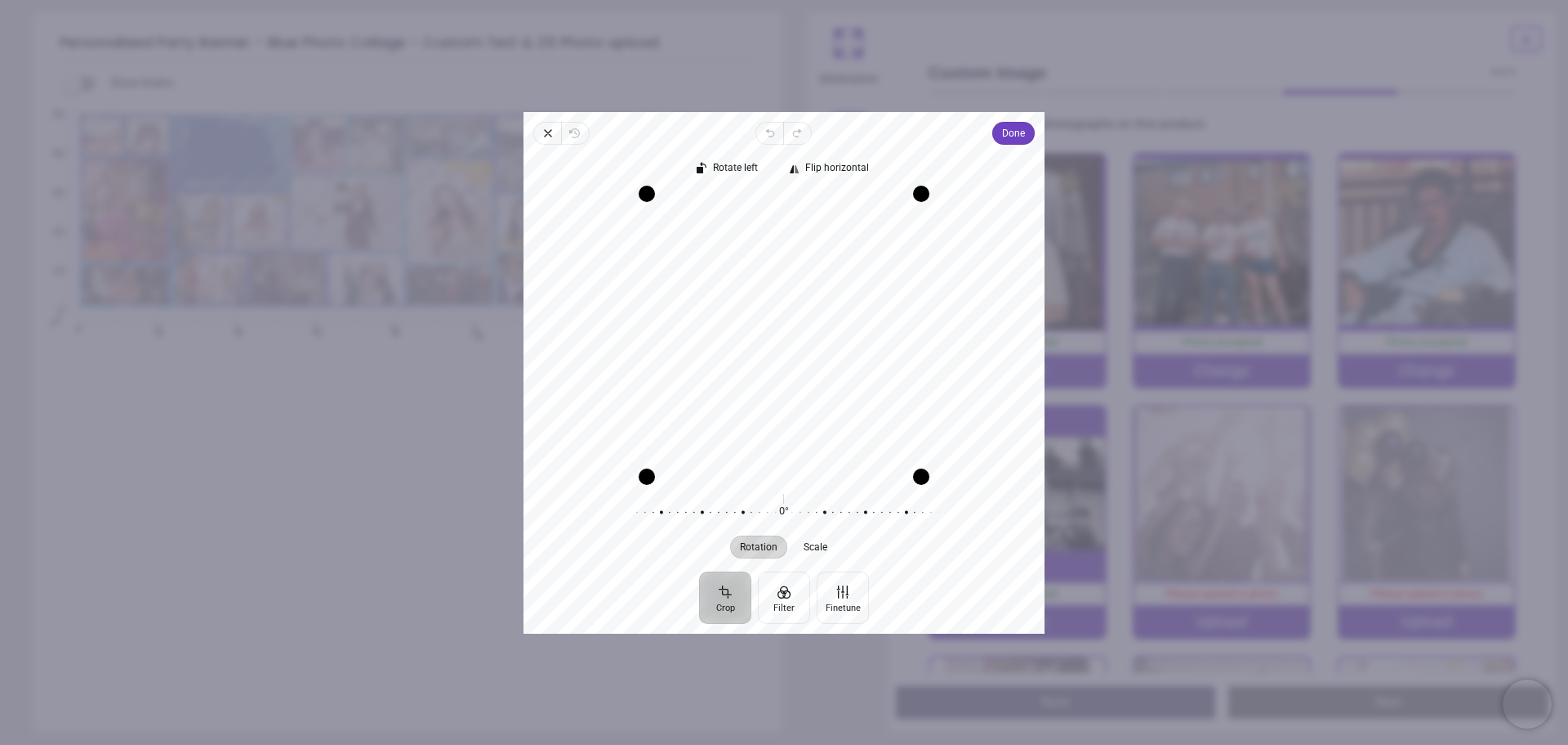
drag, startPoint x: 873, startPoint y: 294, endPoint x: 872, endPoint y: 271, distance: 23.0
click at [872, 271] on div "Recenter" at bounding box center [784, 334] width 495 height 283
click at [1022, 138] on span "Done" at bounding box center [1013, 133] width 23 height 19
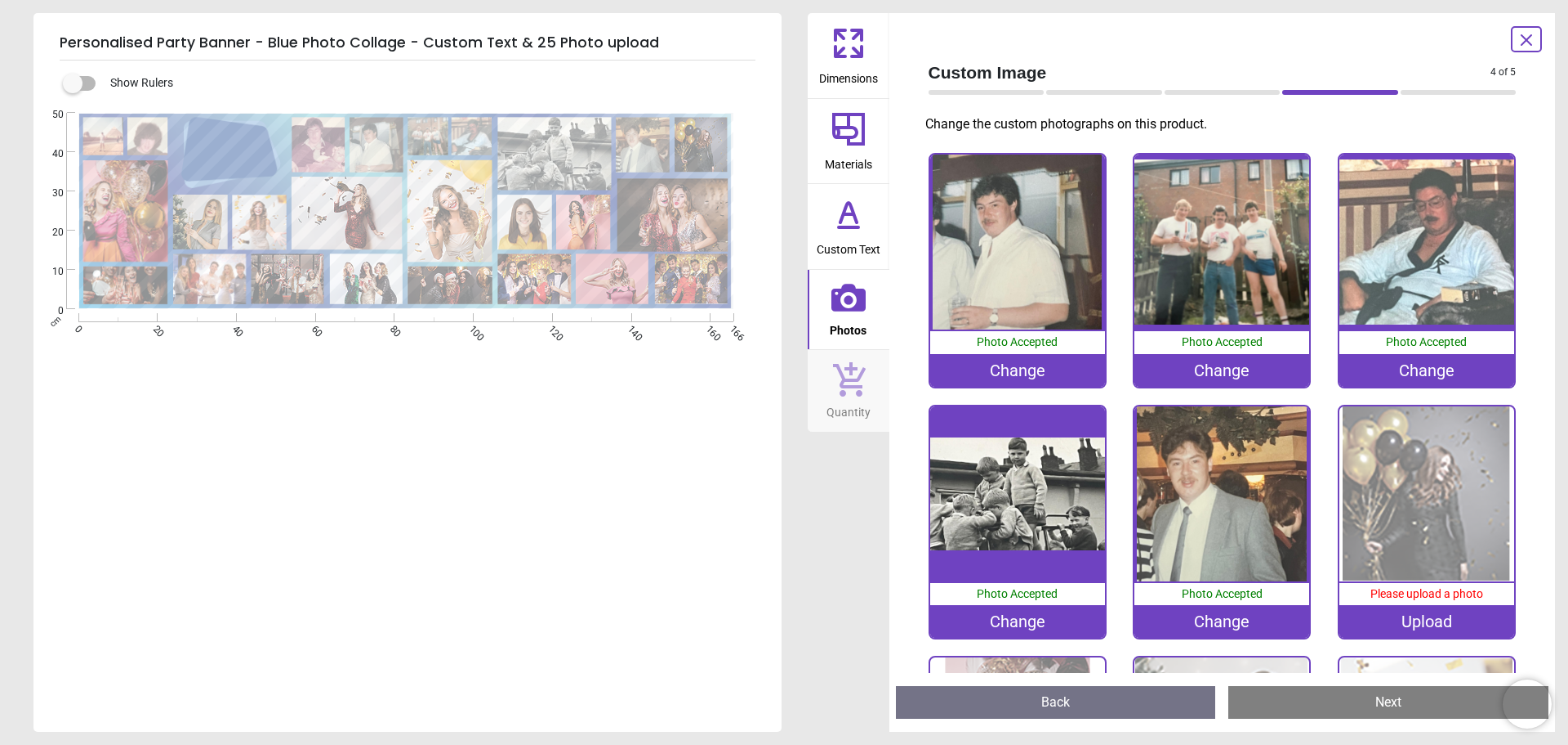
click at [1396, 462] on img at bounding box center [1427, 494] width 175 height 175
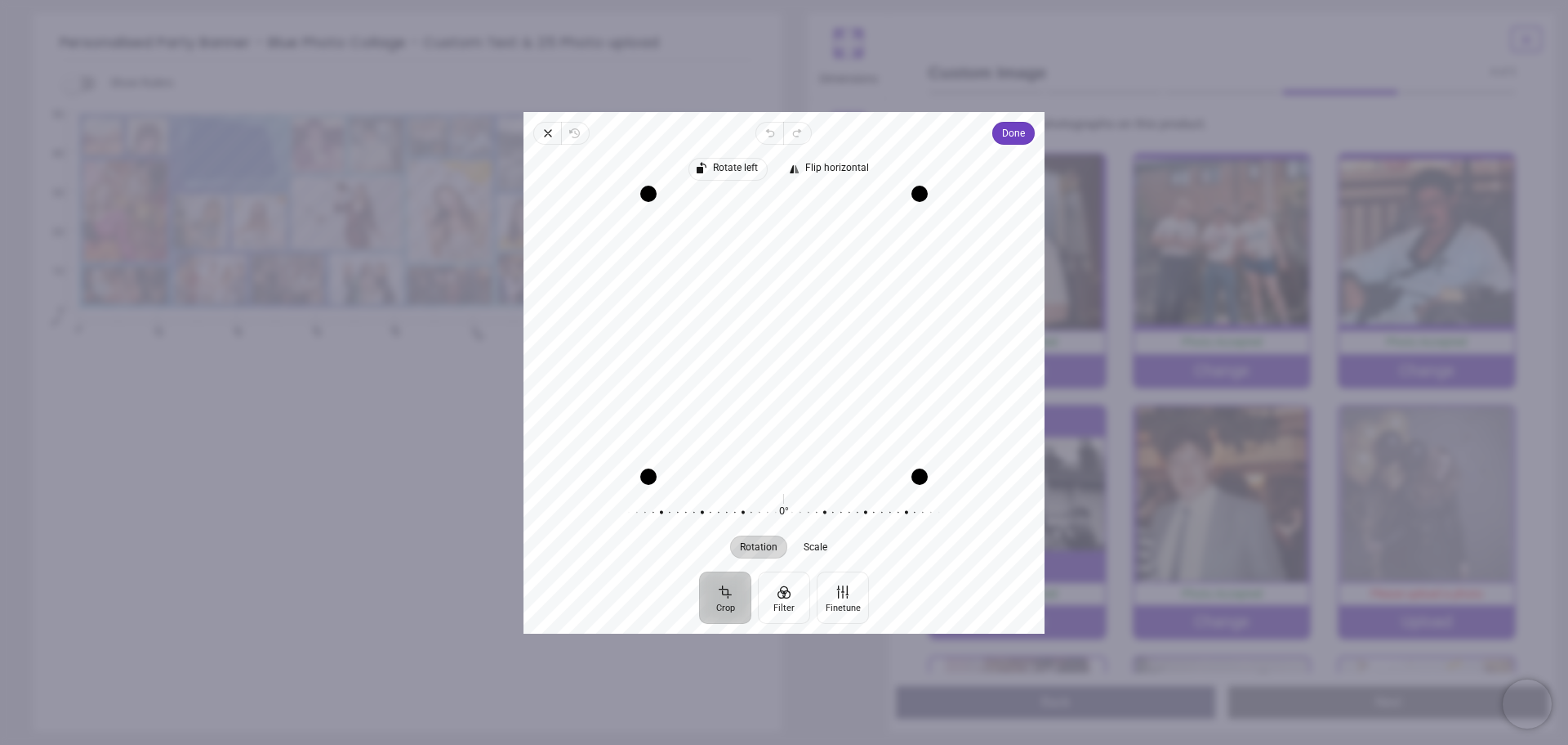
click at [733, 162] on span "Rotate left" at bounding box center [736, 167] width 45 height 11
drag, startPoint x: 848, startPoint y: 281, endPoint x: 884, endPoint y: 282, distance: 36.0
click at [884, 282] on div "Recenter" at bounding box center [784, 334] width 495 height 283
click at [1022, 129] on span "Done" at bounding box center [1013, 133] width 23 height 19
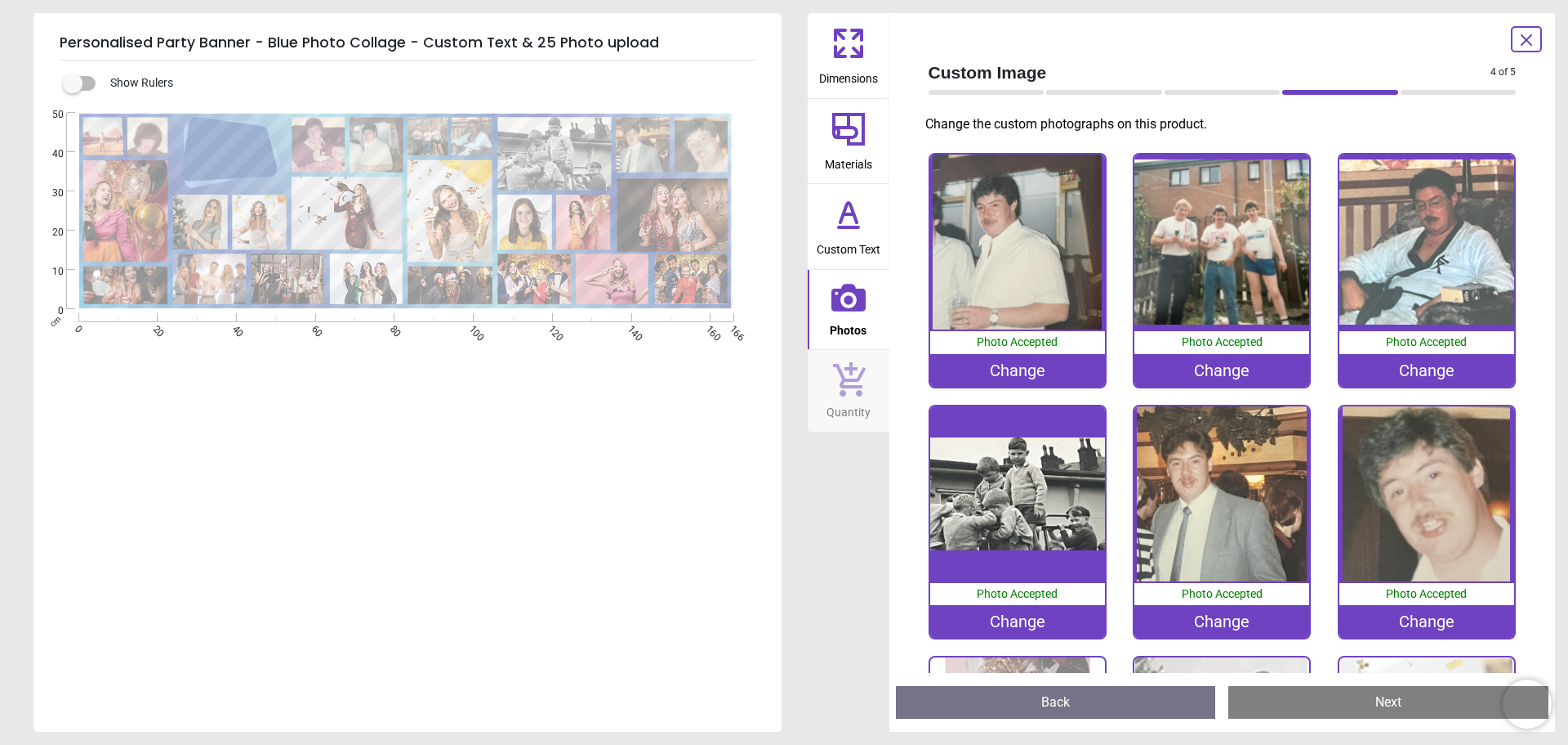
scroll to position [490, 0]
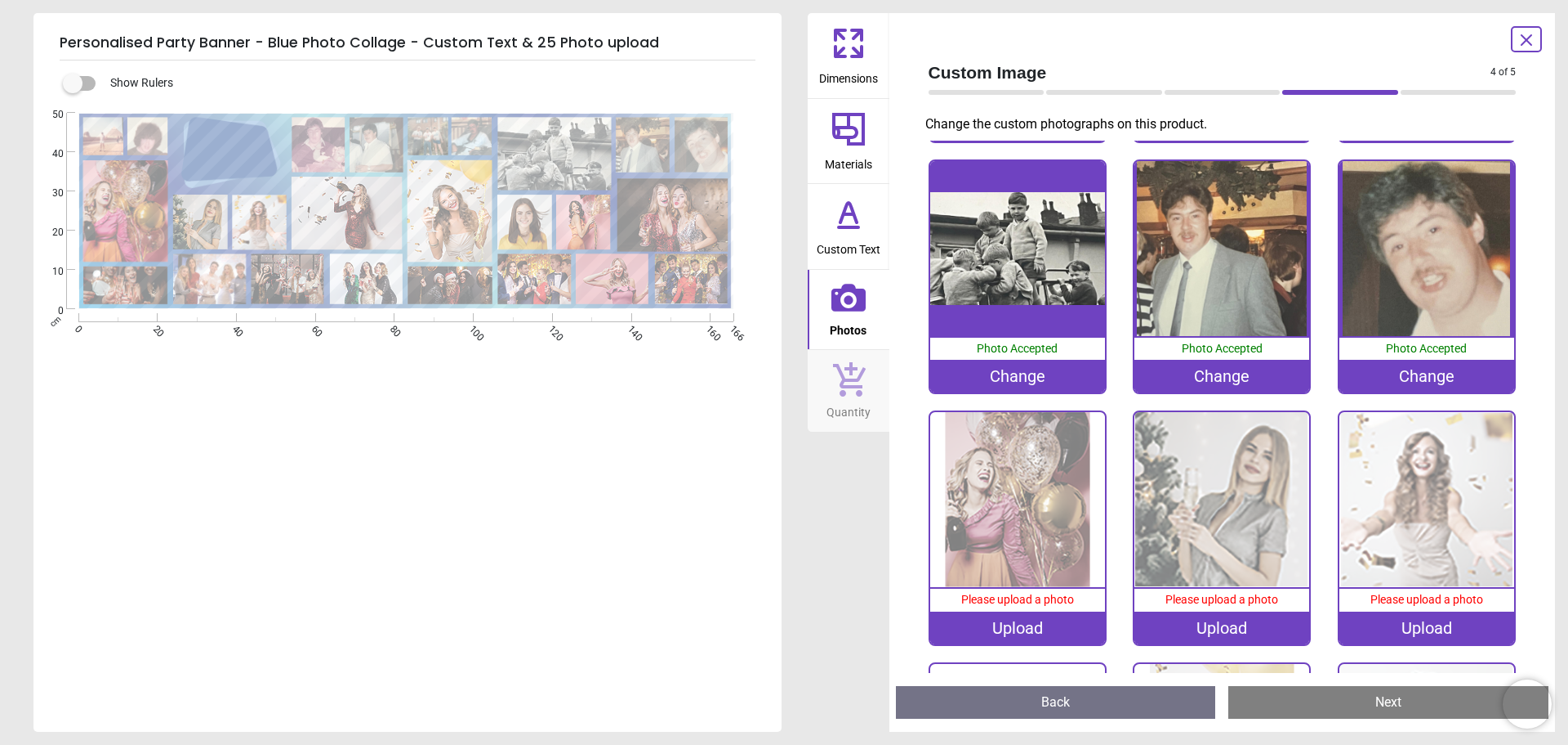
click at [1008, 474] on img at bounding box center [1018, 499] width 175 height 175
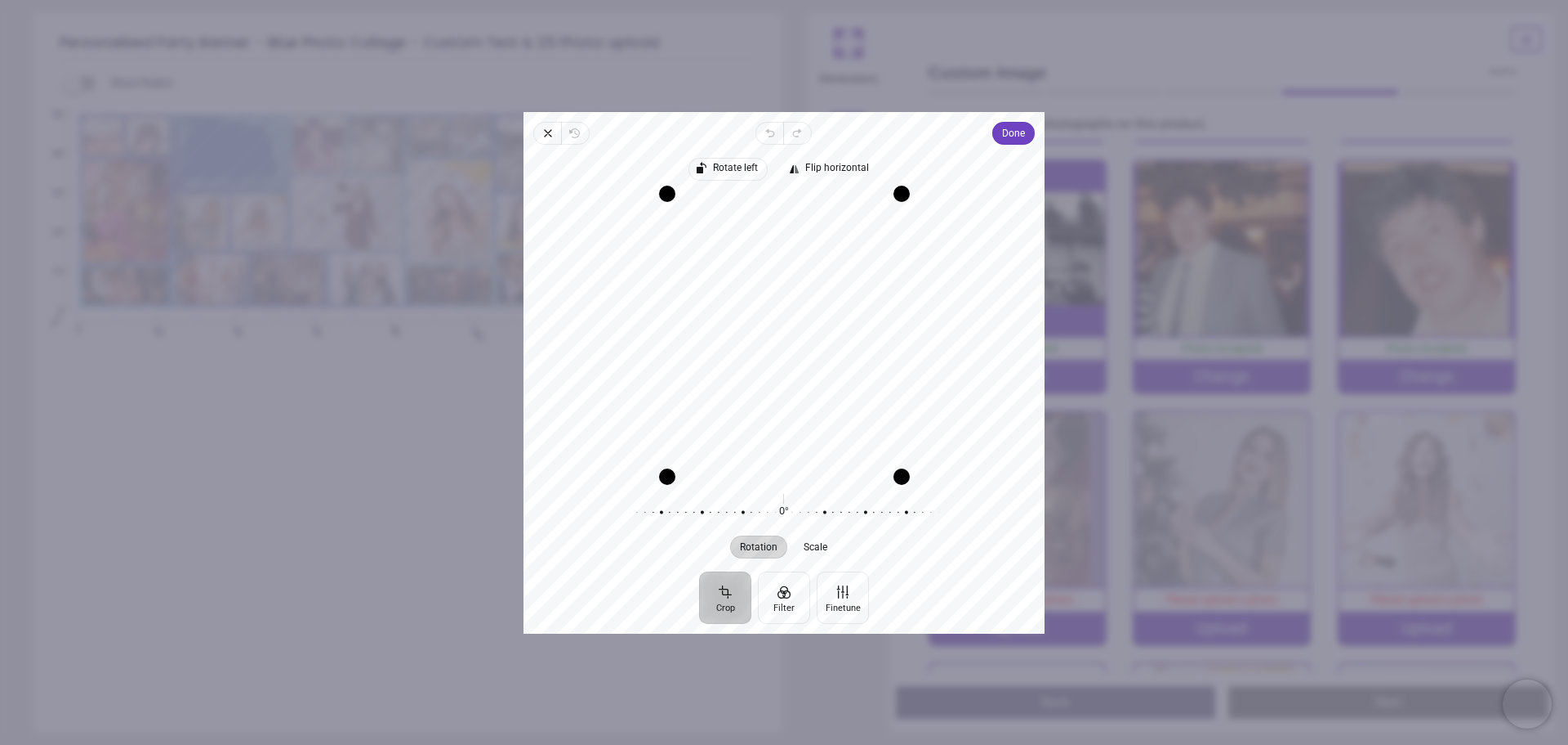
click at [757, 169] on span "Rotate left" at bounding box center [736, 167] width 45 height 11
drag, startPoint x: 783, startPoint y: 273, endPoint x: 813, endPoint y: 257, distance: 34.0
click at [813, 257] on div "Recenter" at bounding box center [784, 334] width 495 height 283
click at [1030, 131] on button "Done" at bounding box center [1013, 133] width 43 height 23
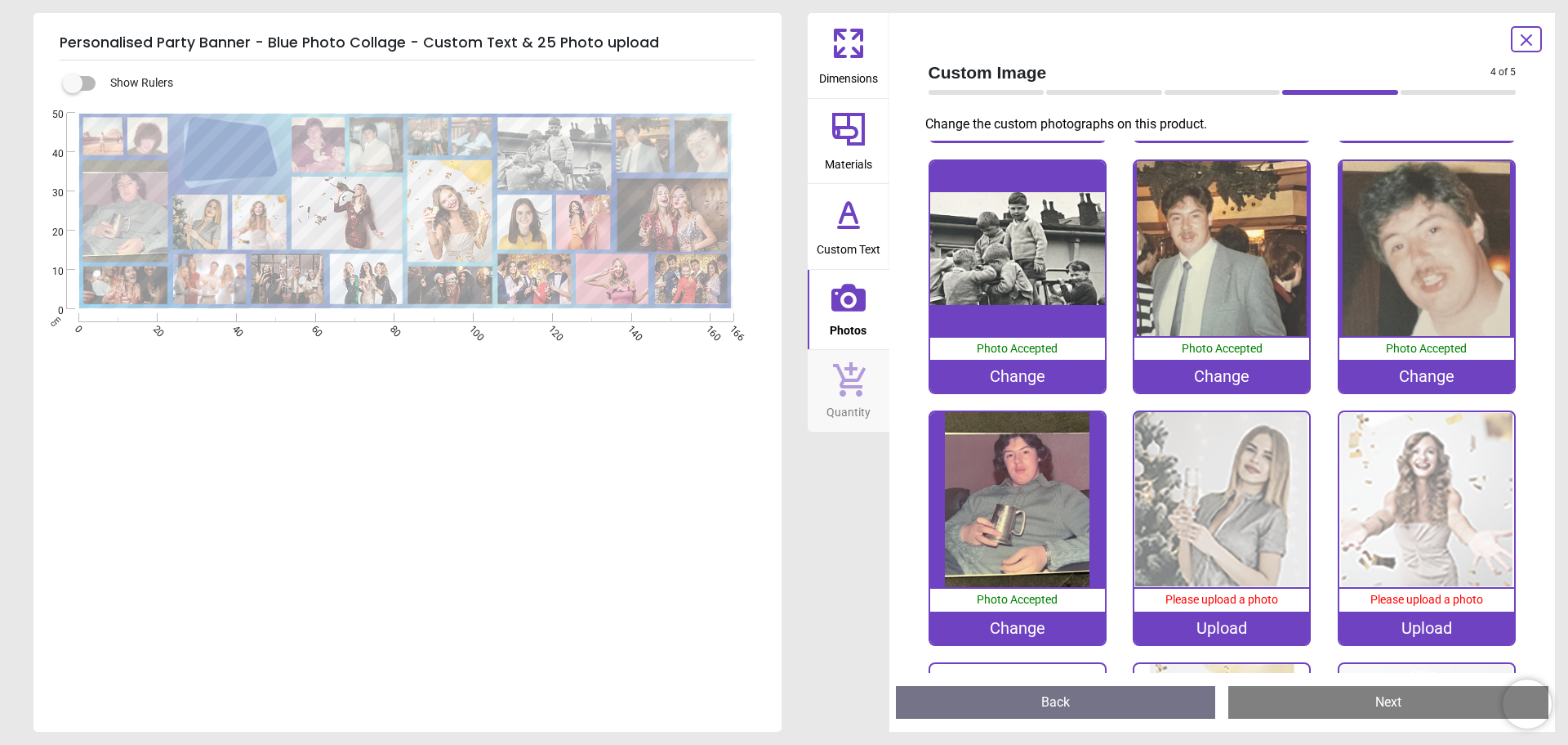
click at [1255, 471] on img at bounding box center [1222, 499] width 175 height 175
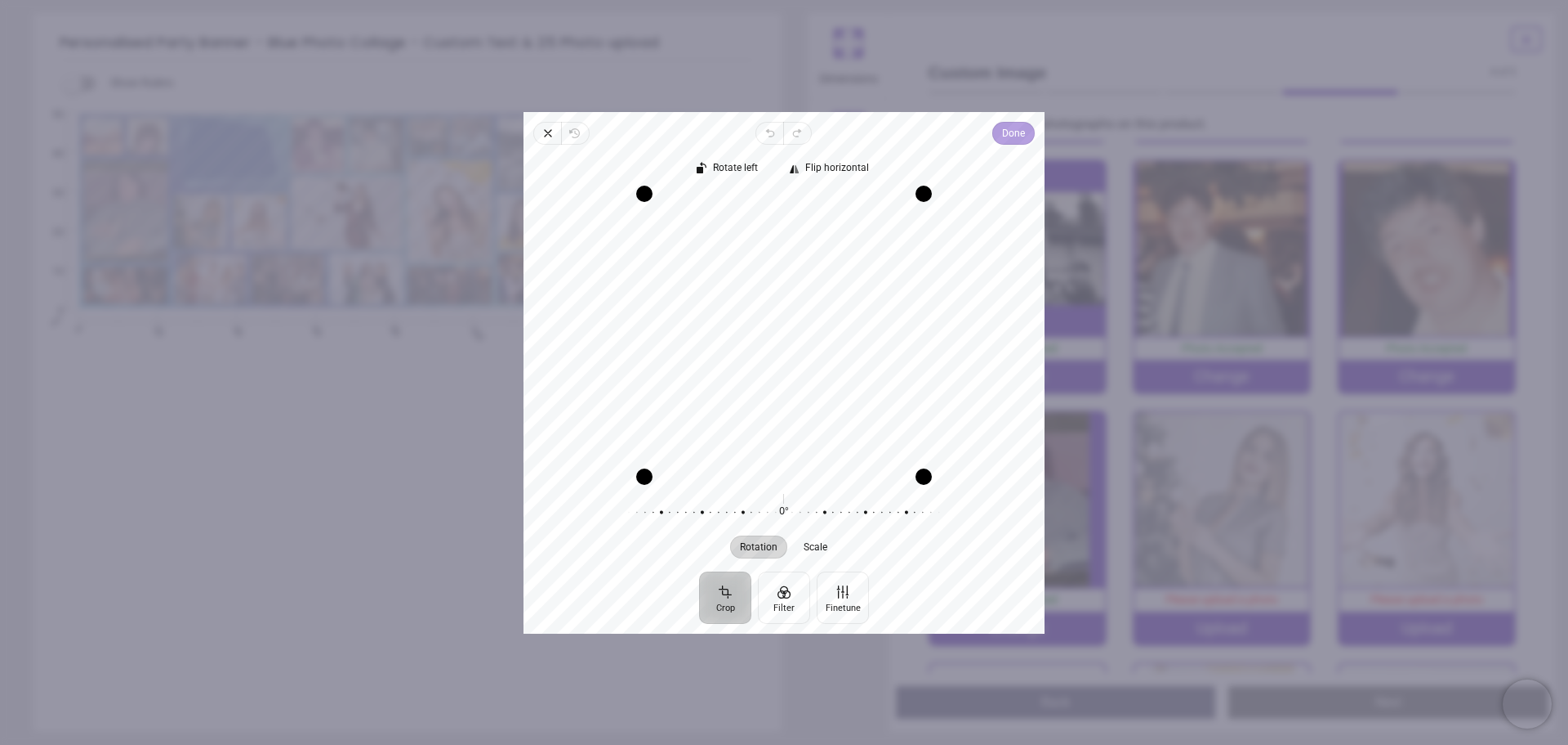
click at [1008, 132] on span "Done" at bounding box center [1013, 133] width 23 height 19
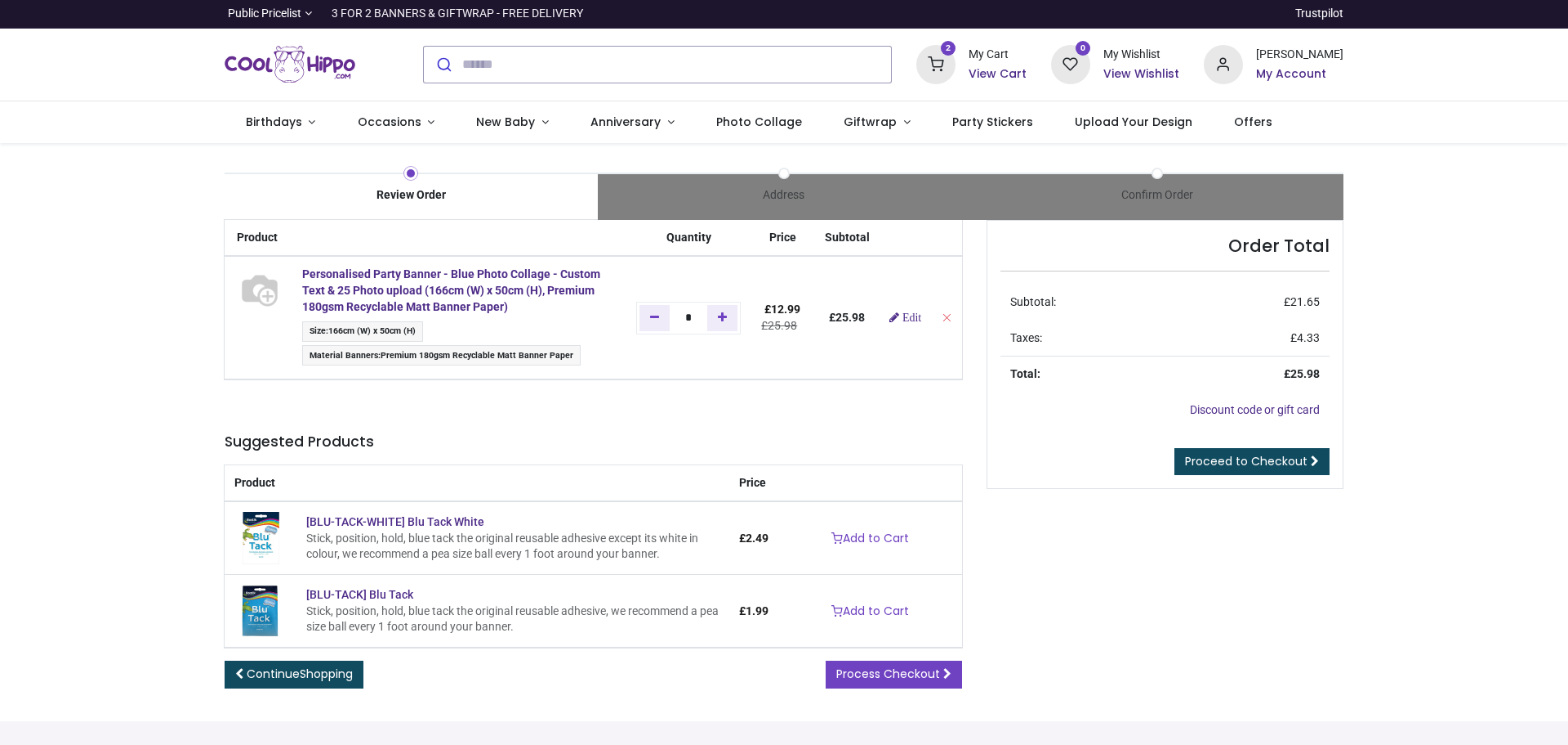
type input "**********"
click at [1234, 458] on span "Proceed to Checkout" at bounding box center [1246, 461] width 123 height 16
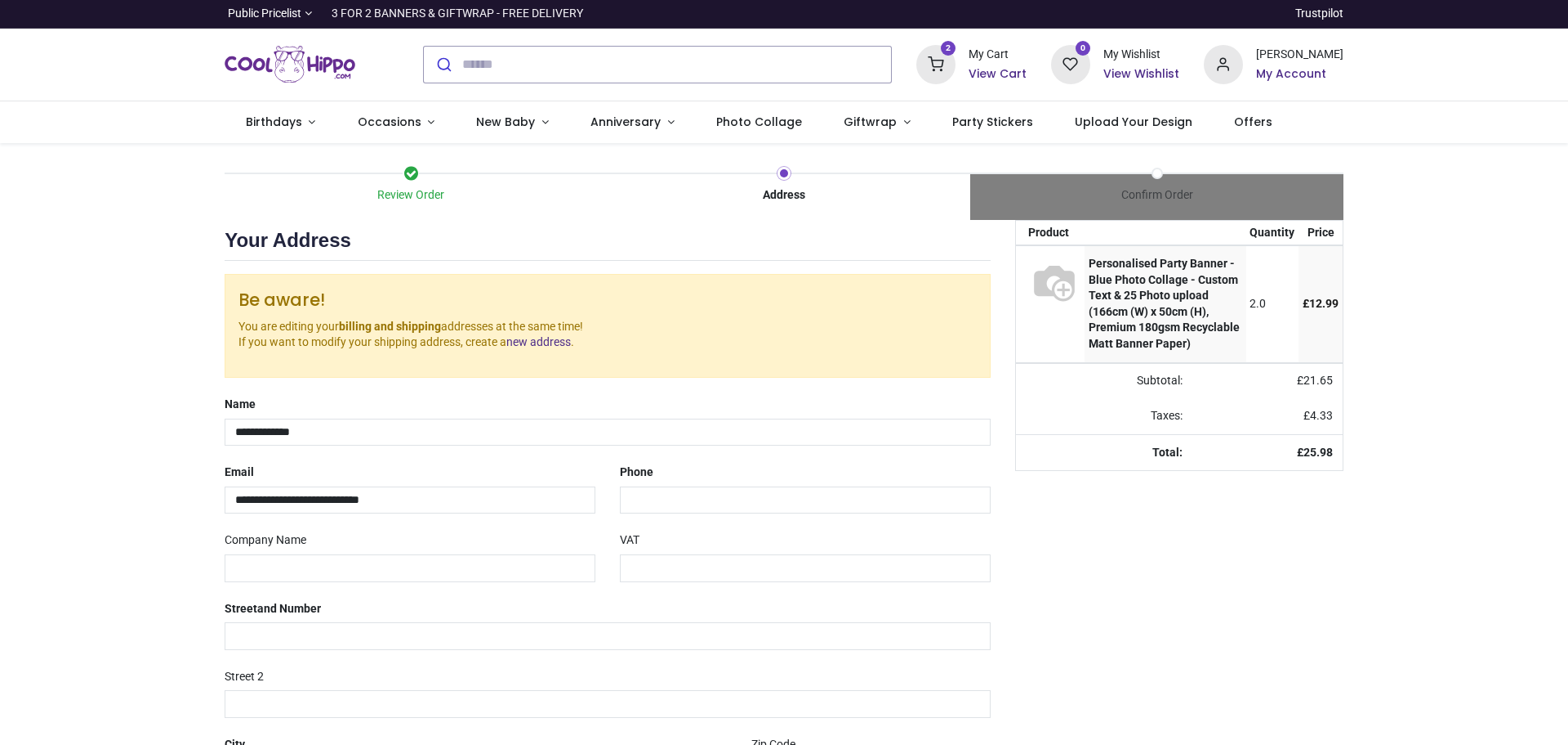
select select "***"
click at [733, 484] on div "Phone" at bounding box center [805, 486] width 395 height 55
click at [729, 502] on input "tel" at bounding box center [805, 499] width 371 height 28
type input "**********"
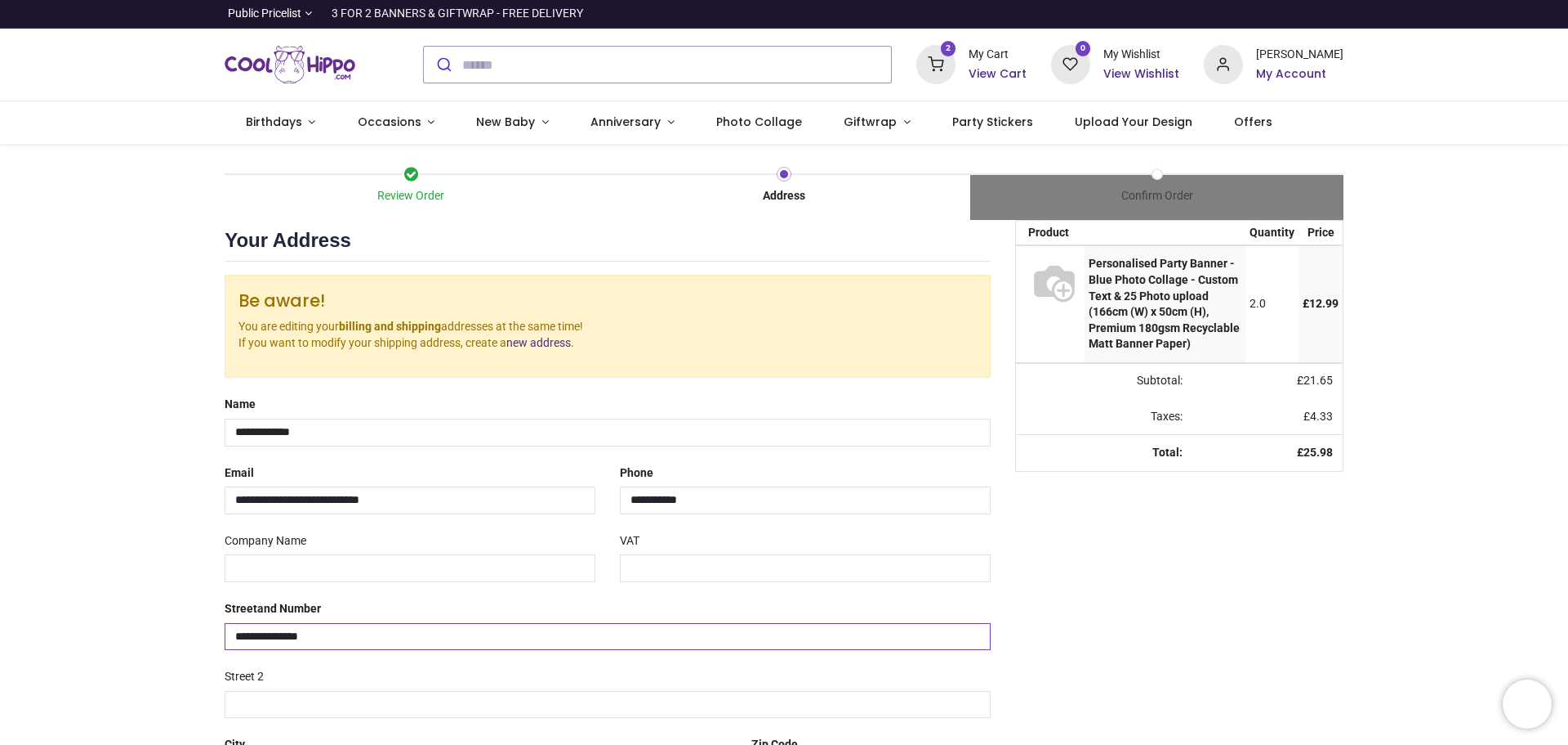
type input "*******"
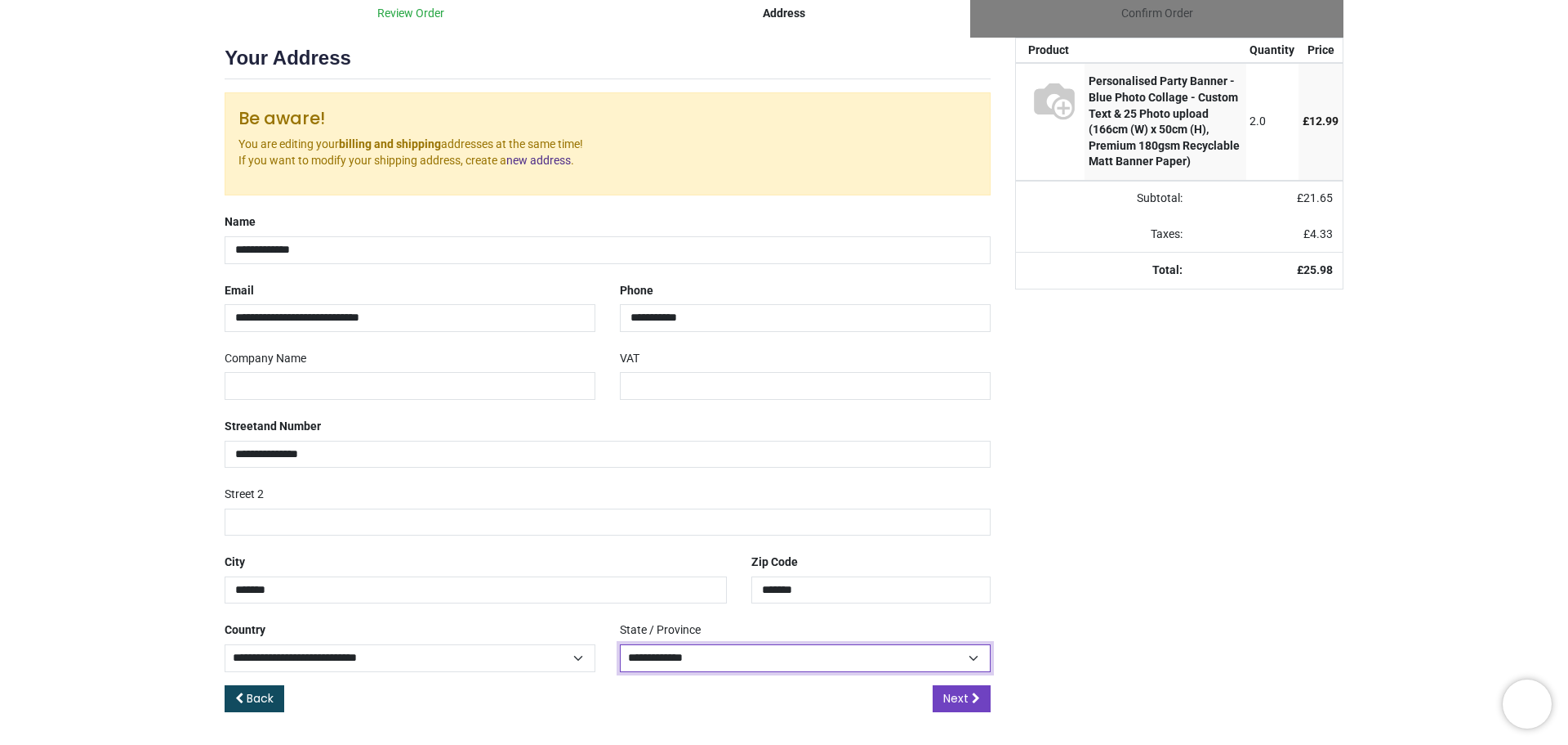
click at [740, 658] on select "**********" at bounding box center [805, 658] width 371 height 28
click at [708, 654] on select "**********" at bounding box center [805, 658] width 371 height 28
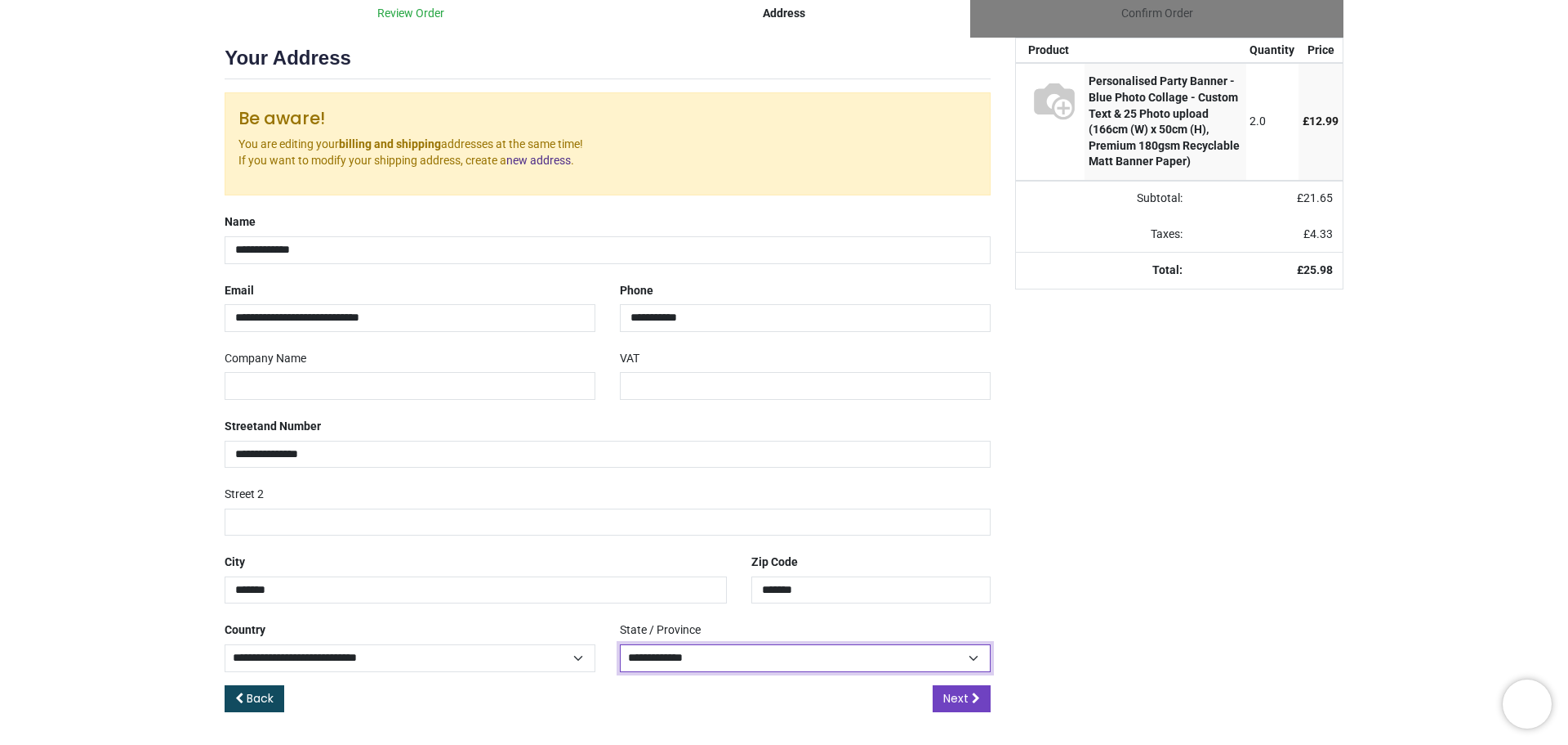
select select "***"
click at [620, 644] on select "**********" at bounding box center [805, 658] width 371 height 28
click at [714, 705] on div "Back Next" at bounding box center [608, 712] width 766 height 54
click at [953, 700] on span "Next" at bounding box center [956, 697] width 25 height 16
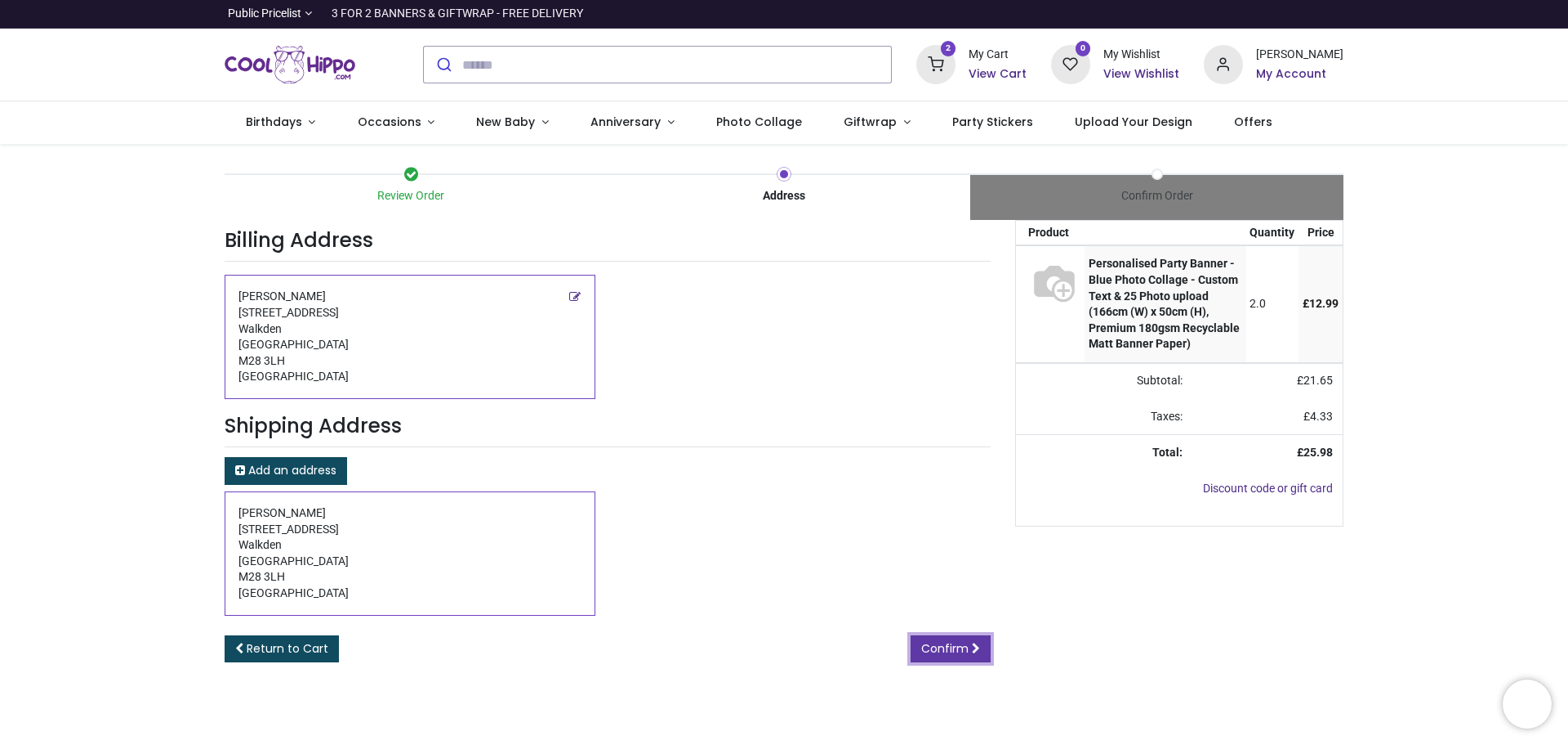
click at [965, 642] on span "Confirm" at bounding box center [944, 647] width 47 height 16
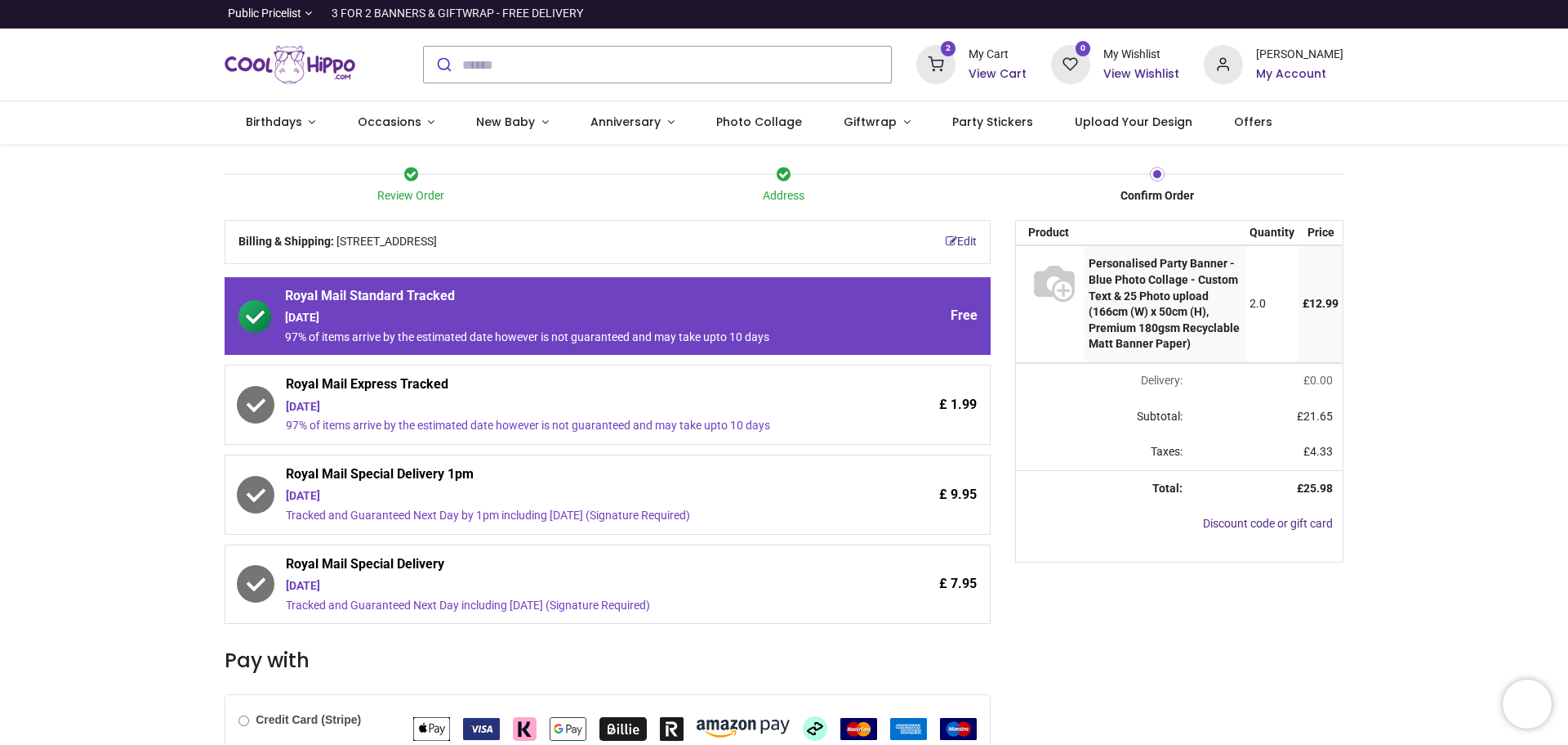
scroll to position [230, 0]
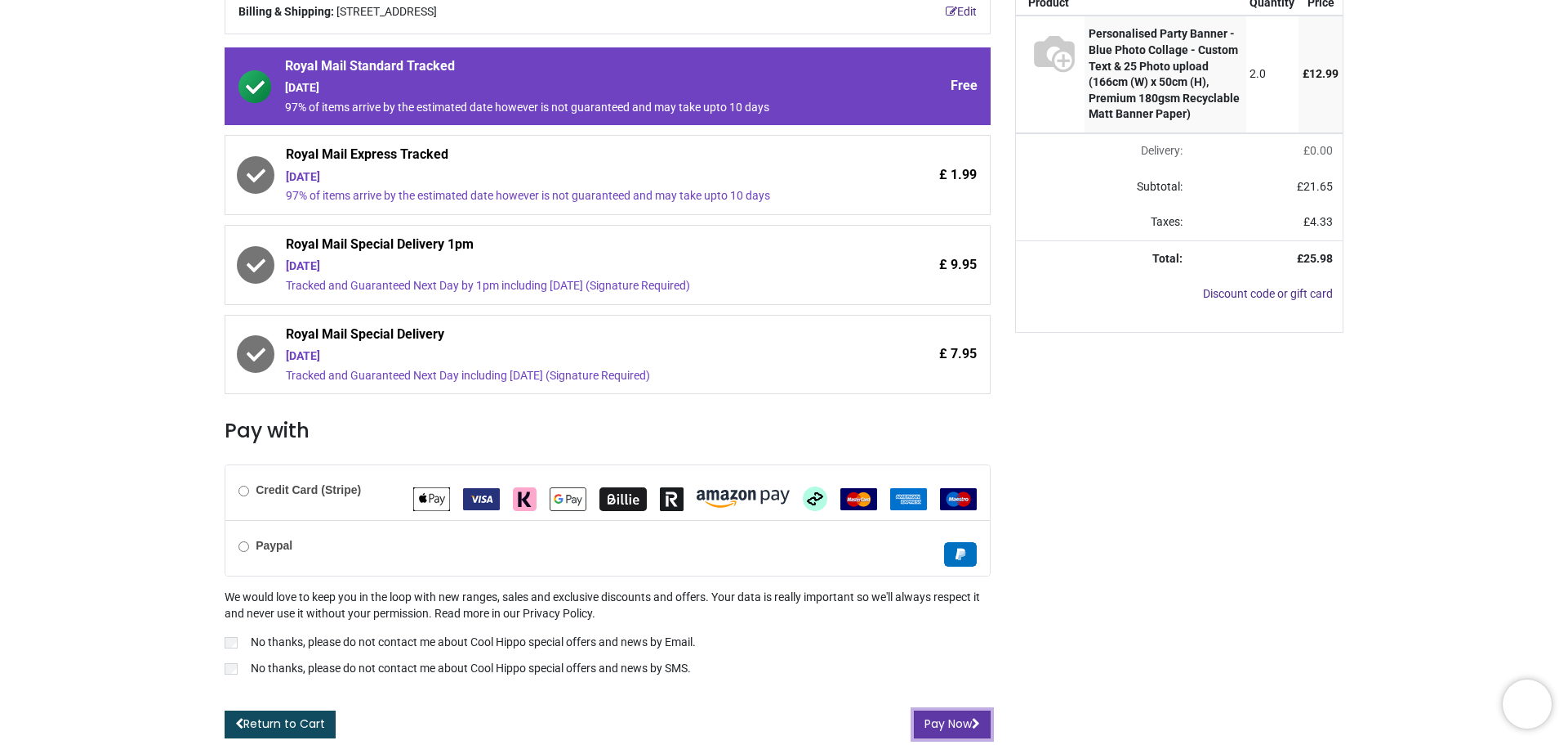
click at [951, 723] on button "Pay Now" at bounding box center [952, 724] width 76 height 28
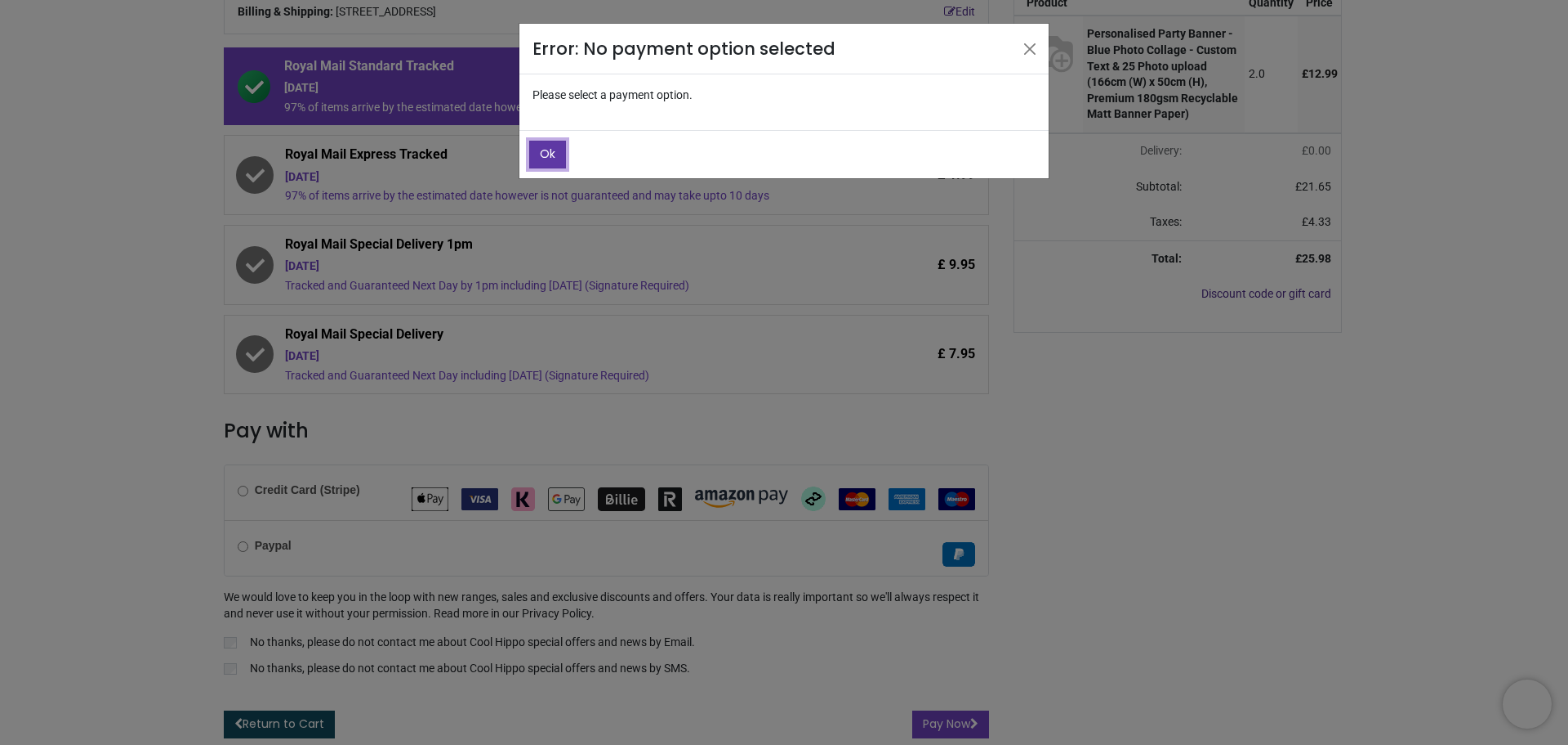
click at [544, 153] on span "Ok" at bounding box center [548, 153] width 15 height 16
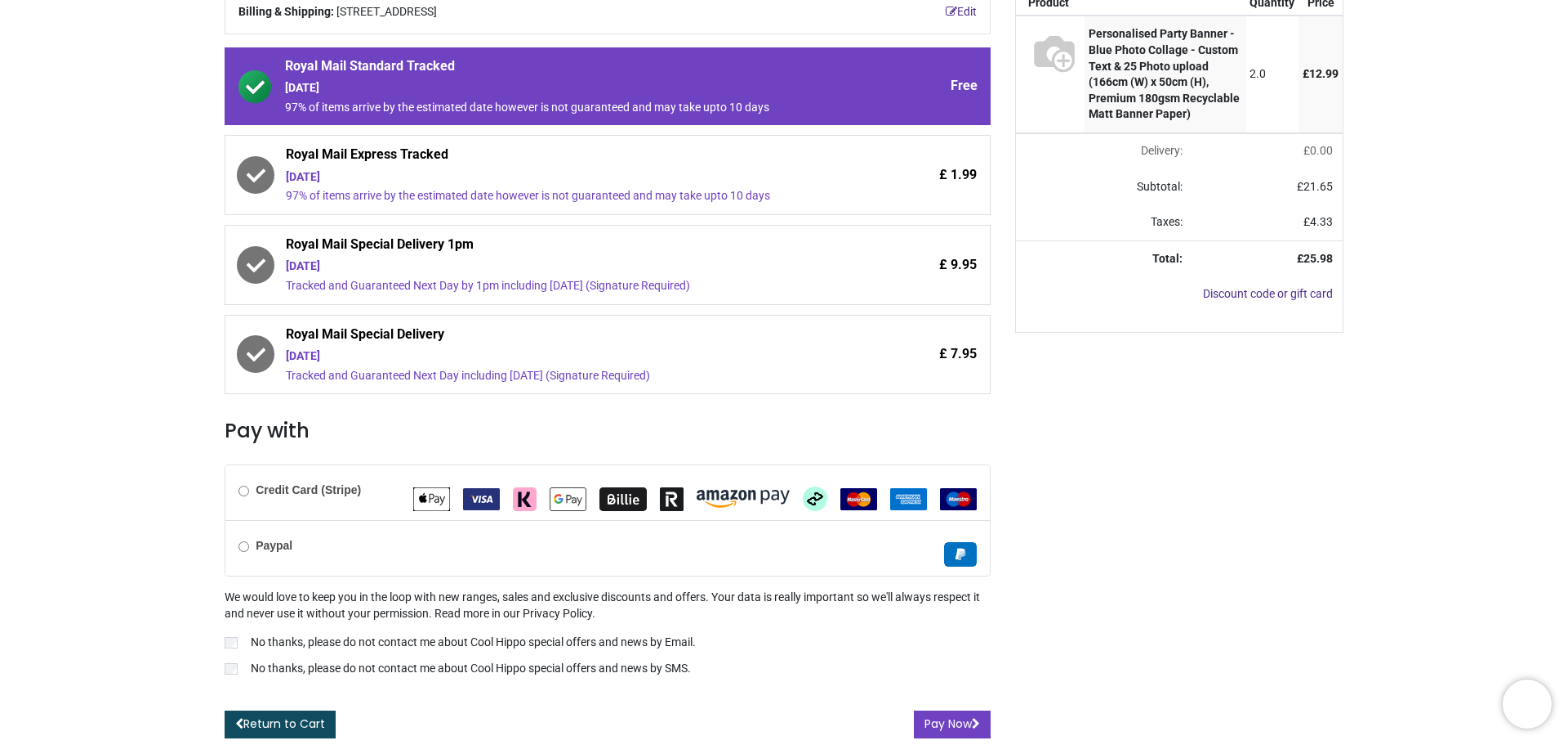
click at [323, 492] on b "Credit Card (Stripe)" at bounding box center [308, 489] width 105 height 13
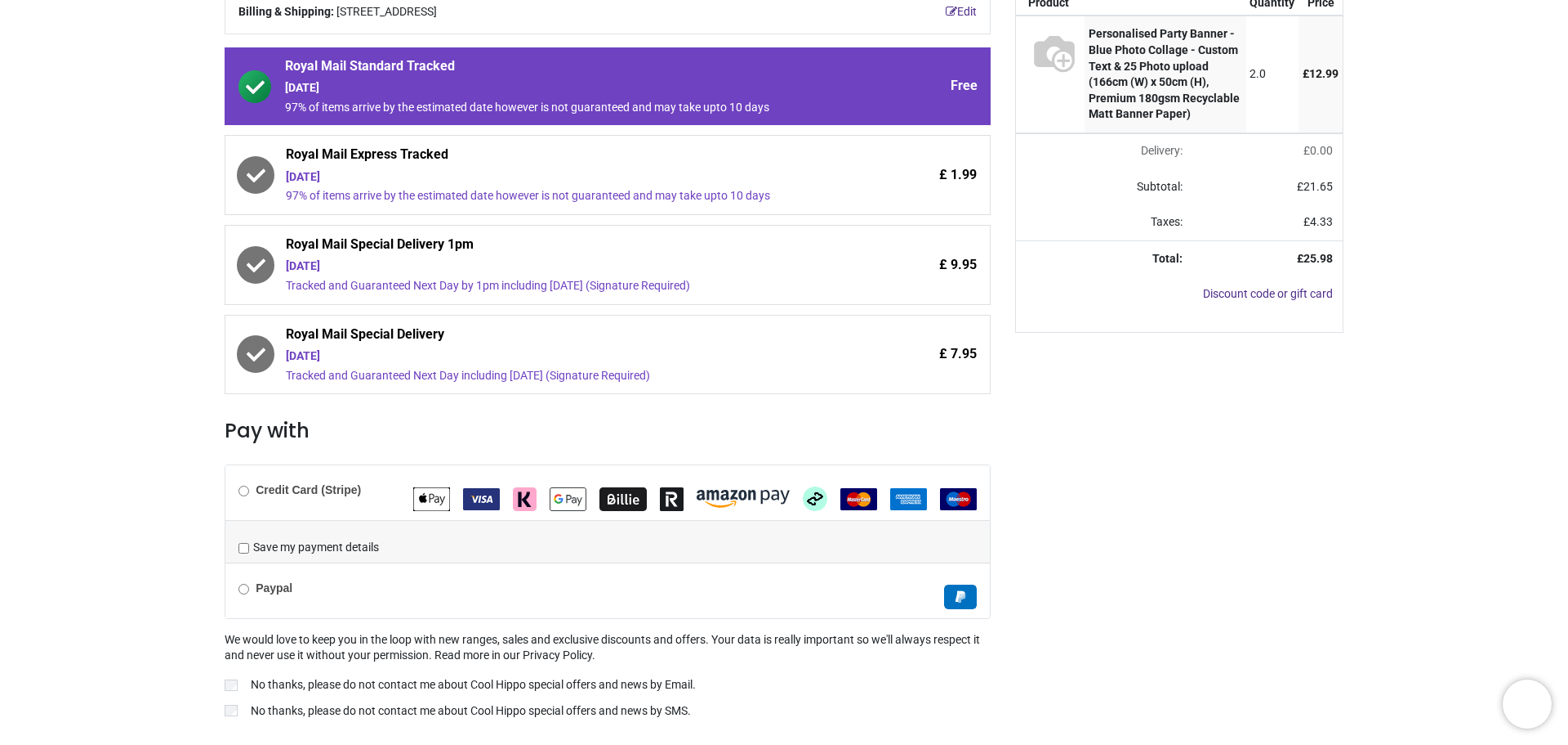
scroll to position [272, 0]
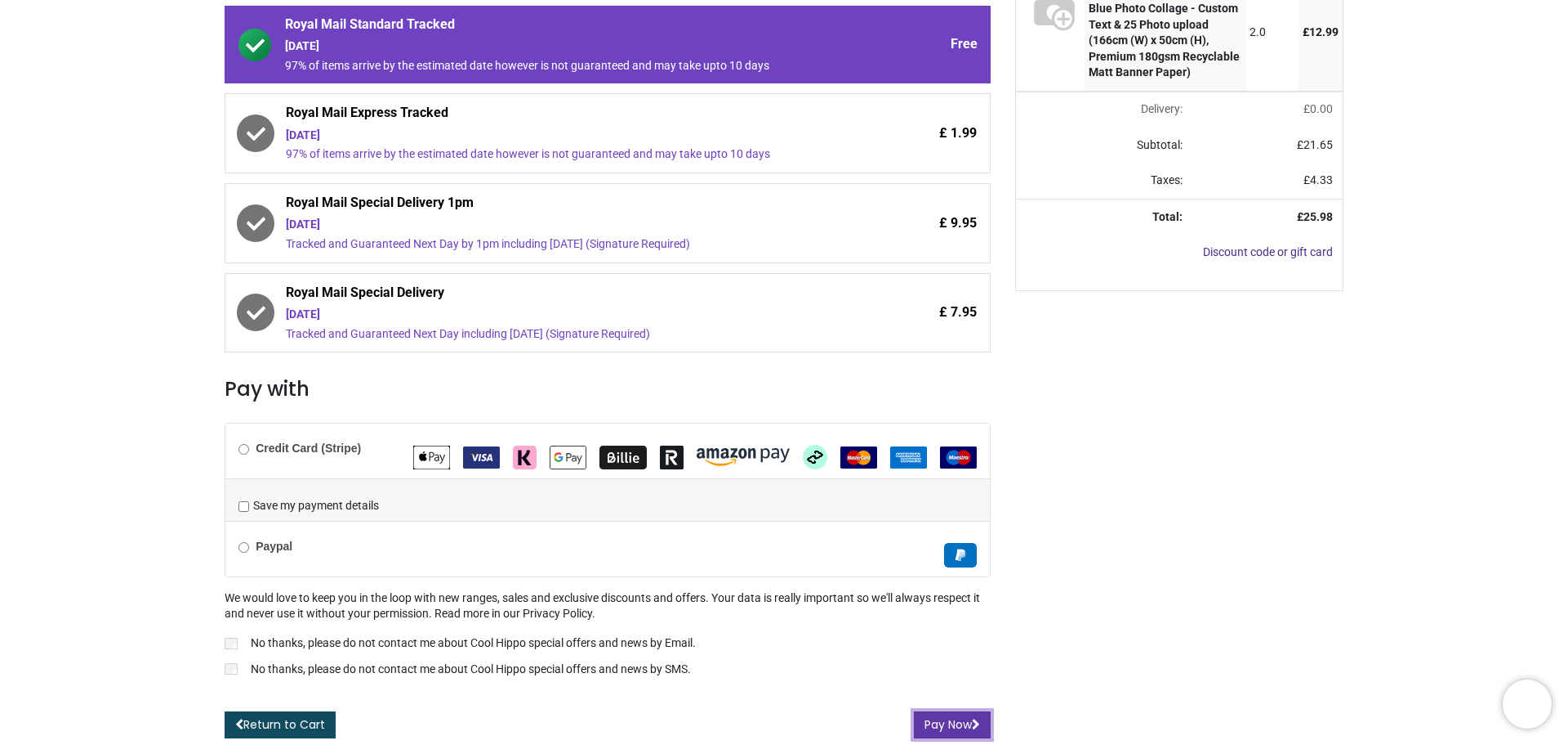
click at [953, 715] on button "Pay Now" at bounding box center [952, 725] width 76 height 28
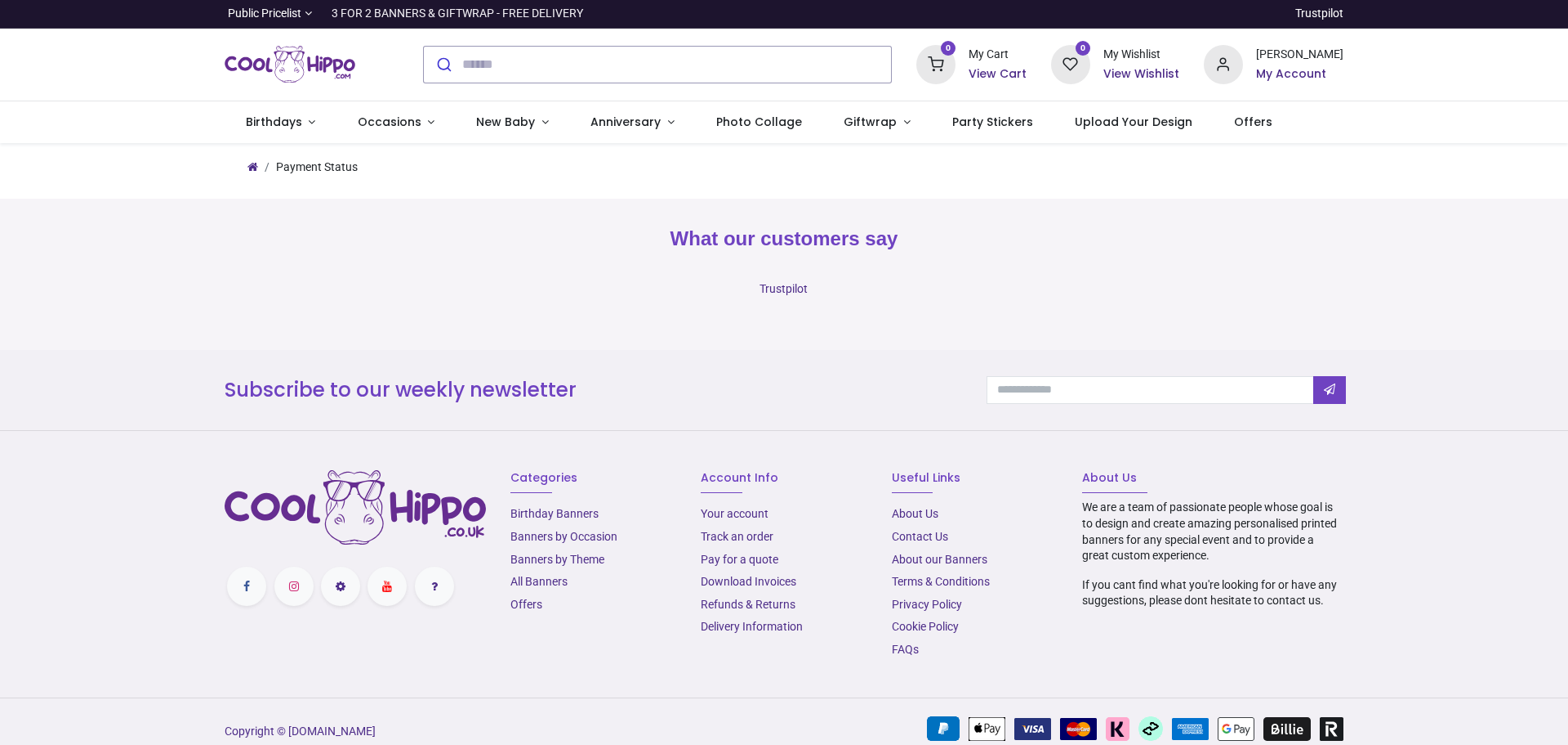
type input "**********"
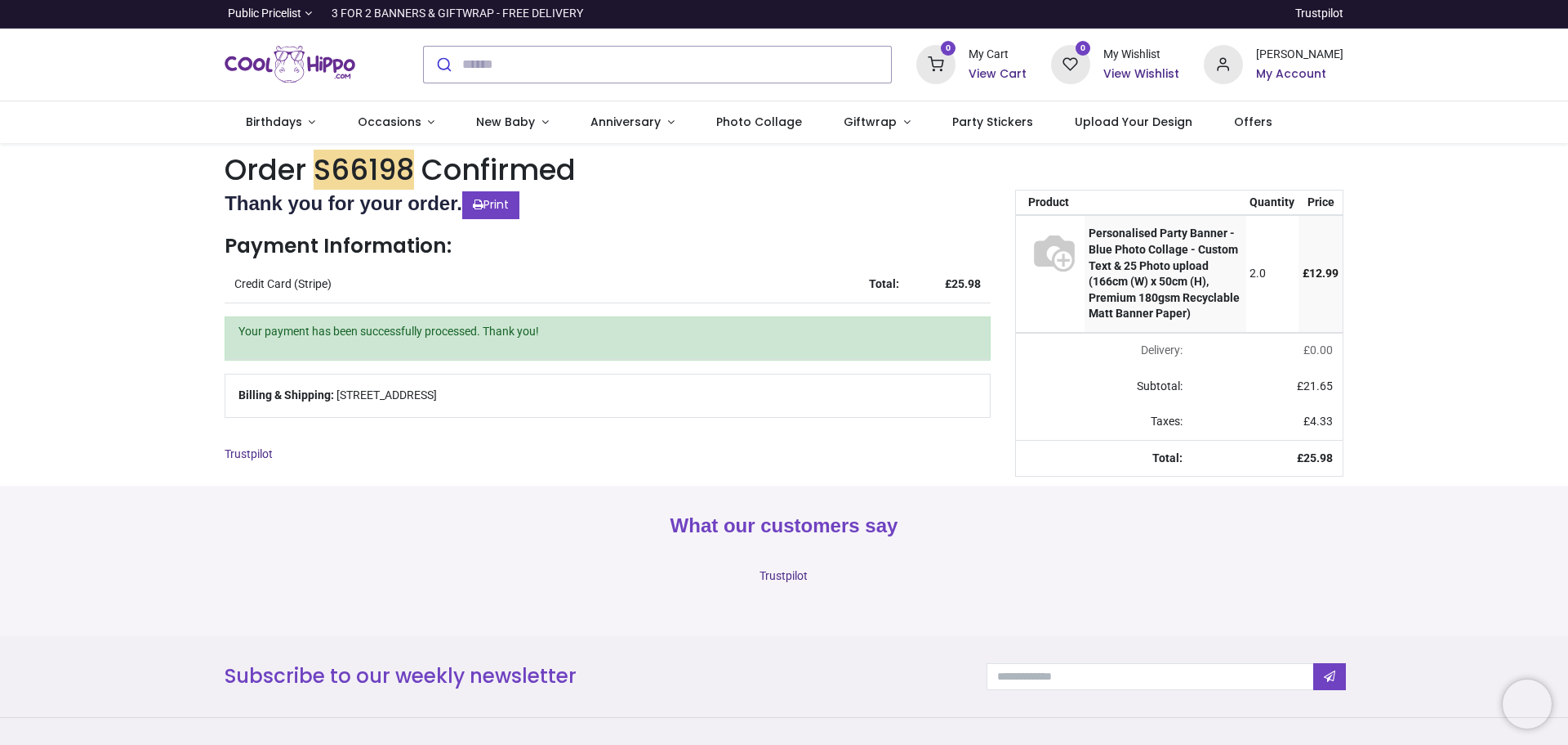
type input "**********"
